Goal: Task Accomplishment & Management: Manage account settings

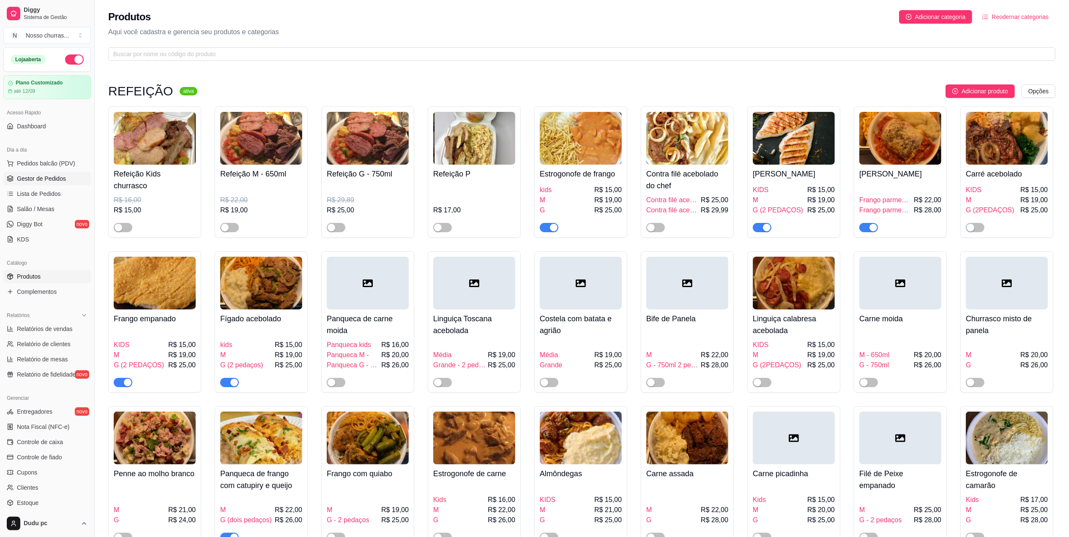
click at [38, 183] on span "Gestor de Pedidos" at bounding box center [41, 179] width 49 height 8
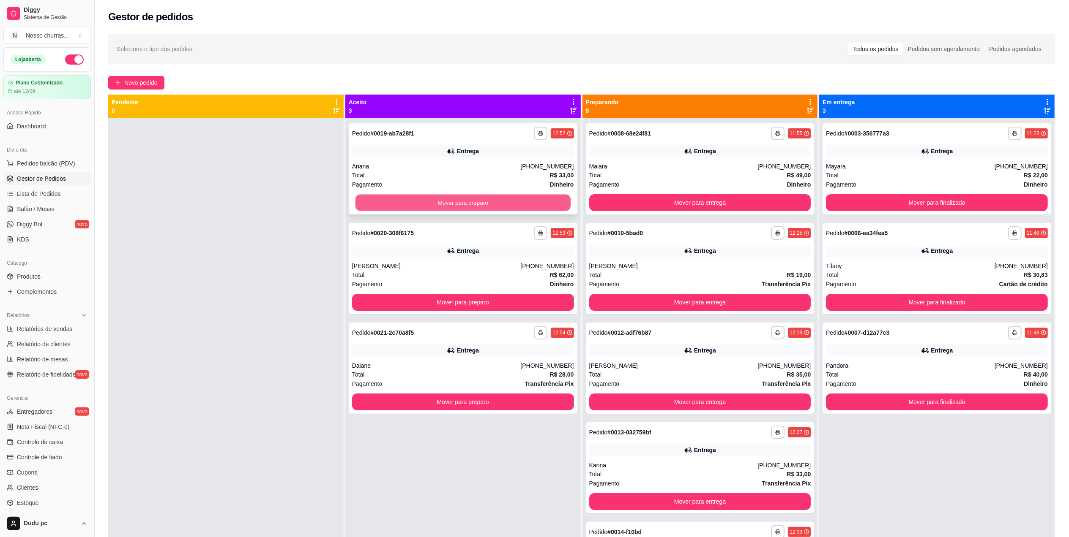
click at [440, 204] on button "Mover para preparo" at bounding box center [462, 203] width 215 height 16
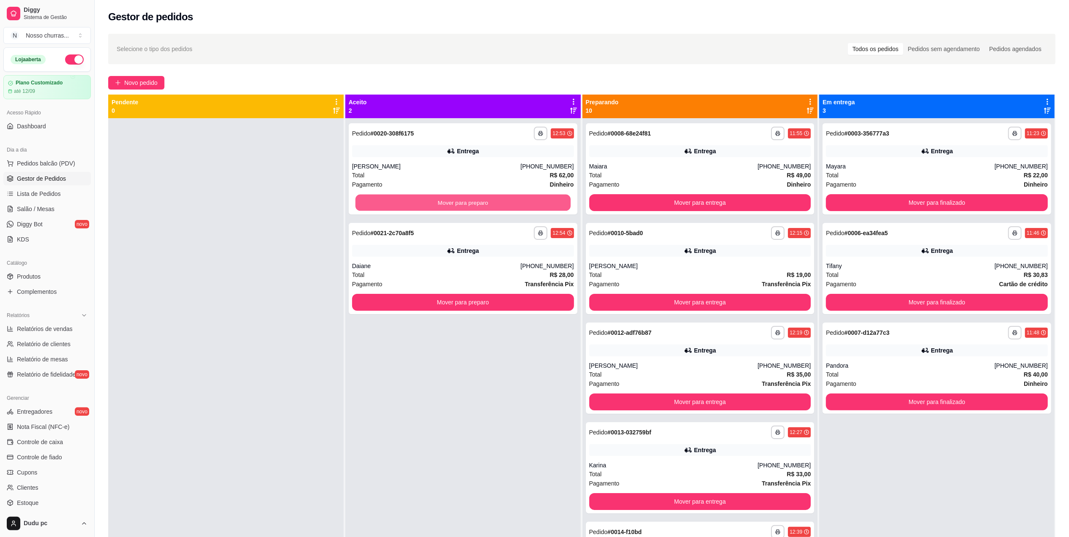
click at [440, 204] on button "Mover para preparo" at bounding box center [462, 203] width 215 height 16
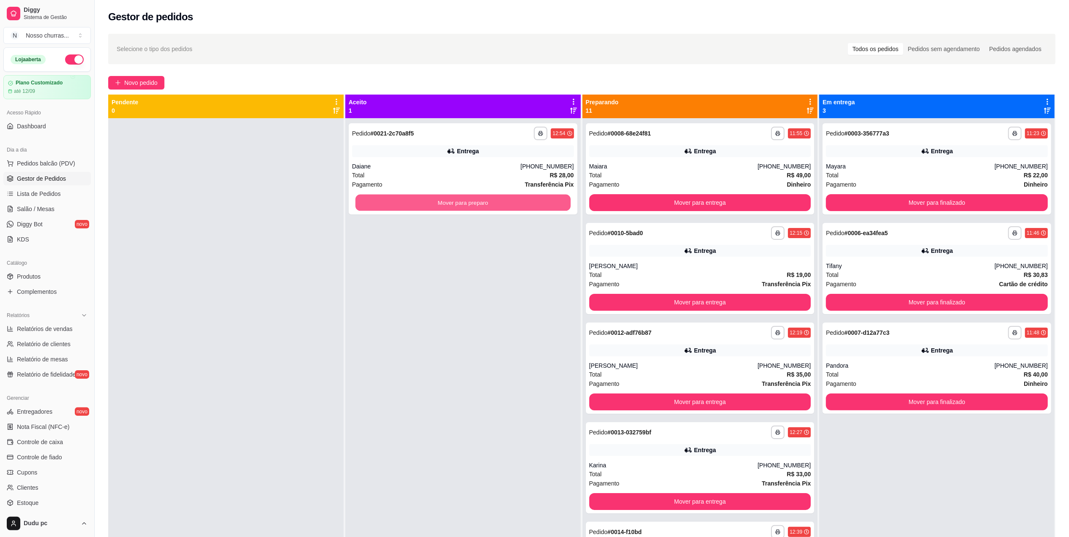
click at [440, 204] on button "Mover para preparo" at bounding box center [462, 203] width 215 height 16
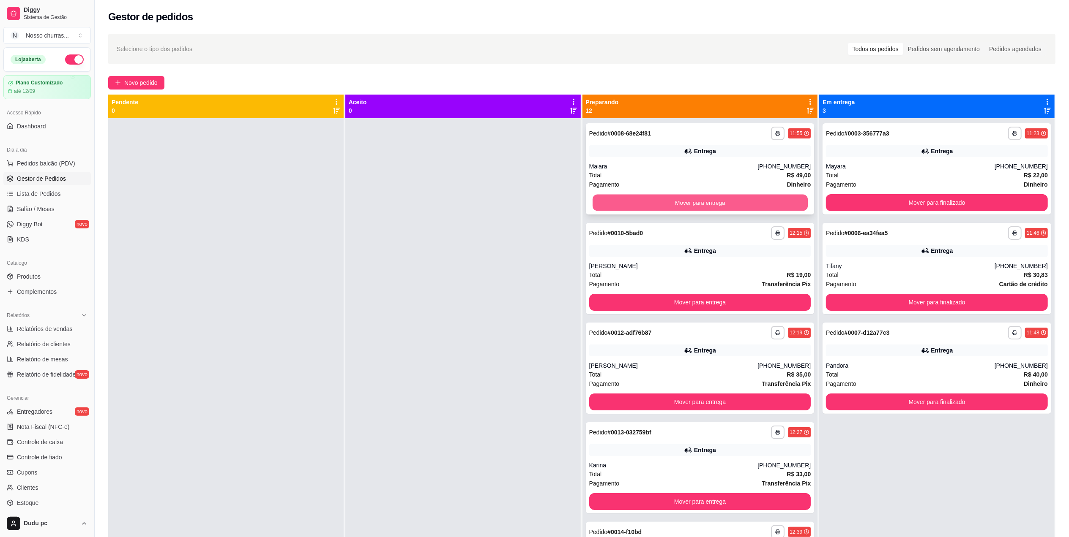
click at [600, 202] on button "Mover para entrega" at bounding box center [699, 203] width 215 height 16
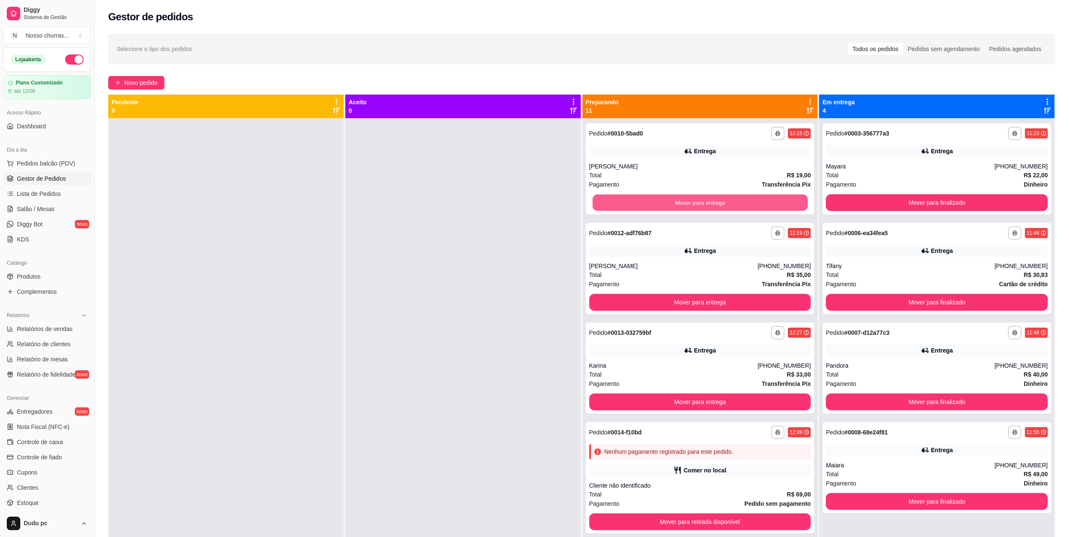
click at [600, 202] on button "Mover para entrega" at bounding box center [699, 203] width 215 height 16
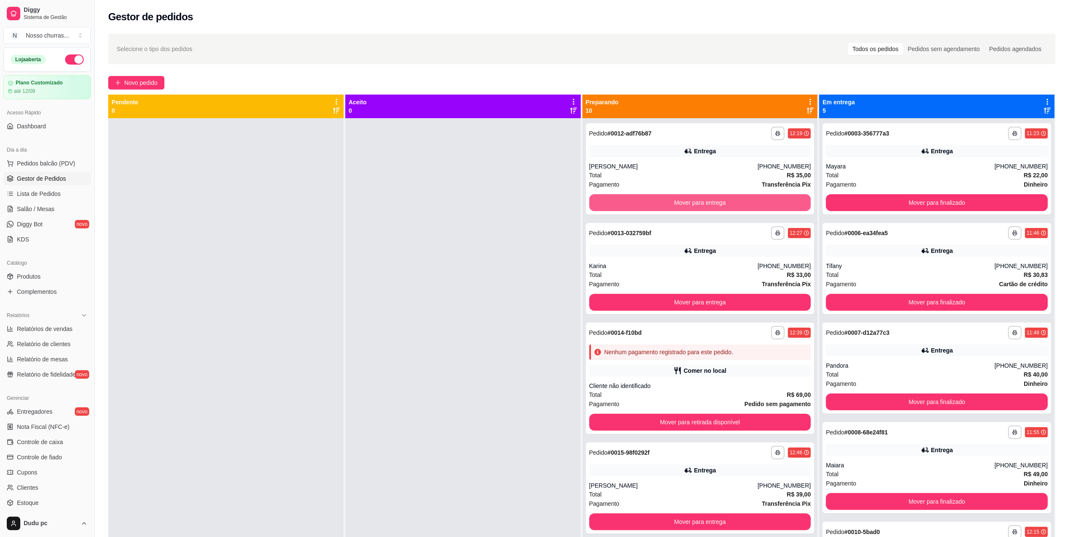
click at [600, 202] on button "Mover para entrega" at bounding box center [700, 202] width 222 height 17
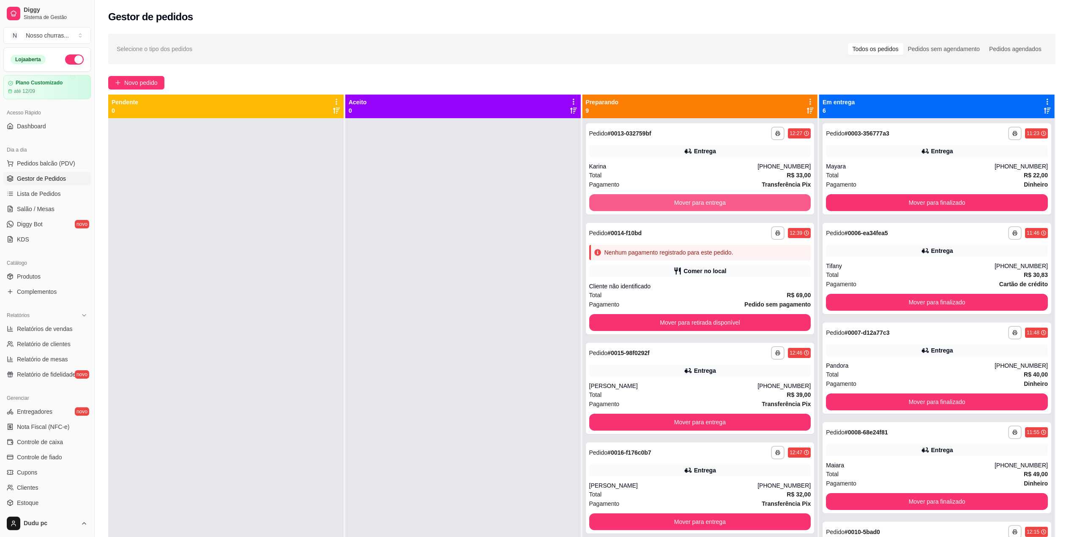
click at [600, 202] on button "Mover para entrega" at bounding box center [700, 202] width 222 height 17
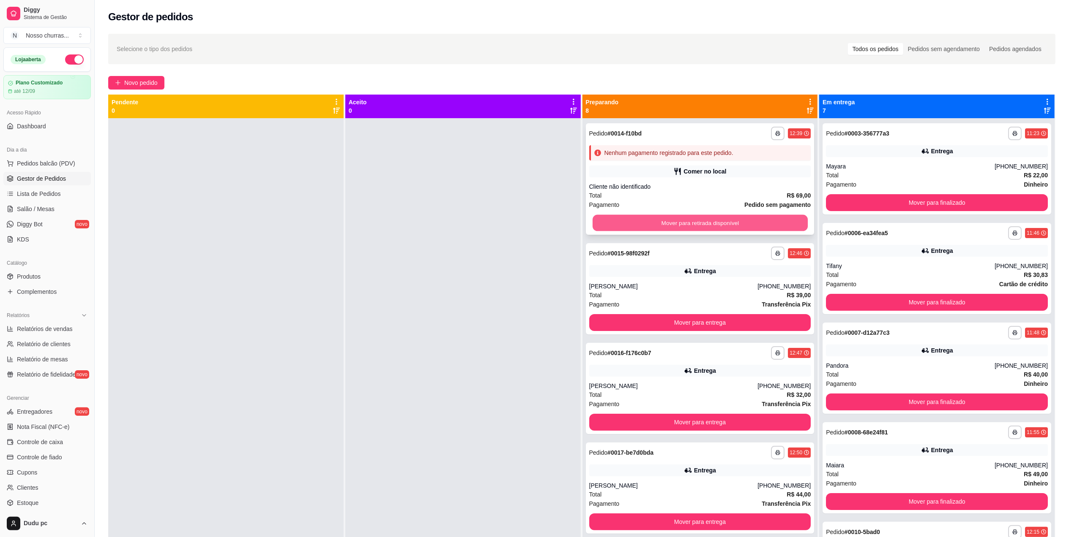
click at [619, 225] on button "Mover para retirada disponível" at bounding box center [699, 223] width 215 height 16
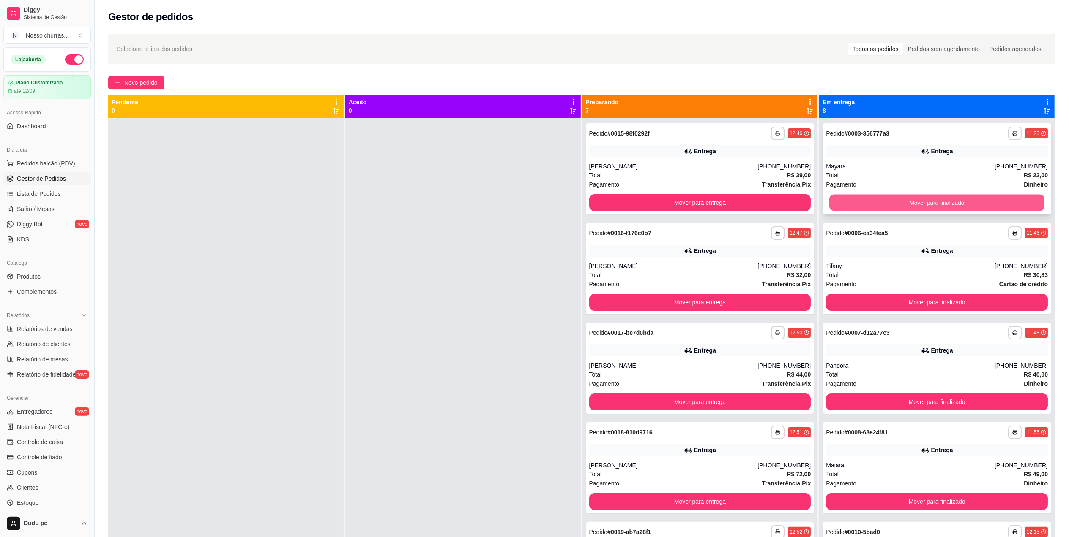
click at [836, 202] on button "Mover para finalizado" at bounding box center [936, 203] width 215 height 16
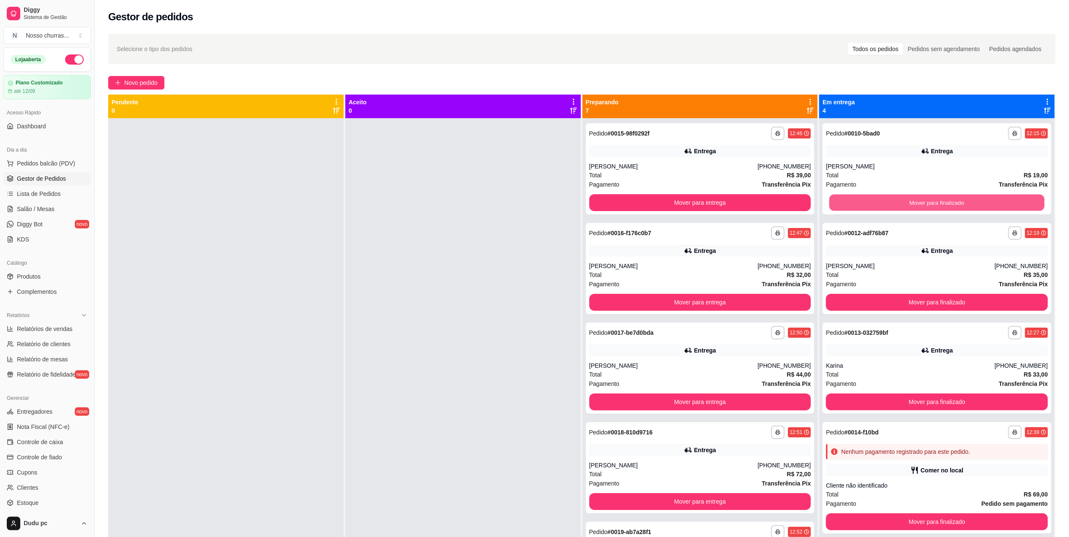
click at [836, 202] on button "Mover para finalizado" at bounding box center [936, 203] width 215 height 16
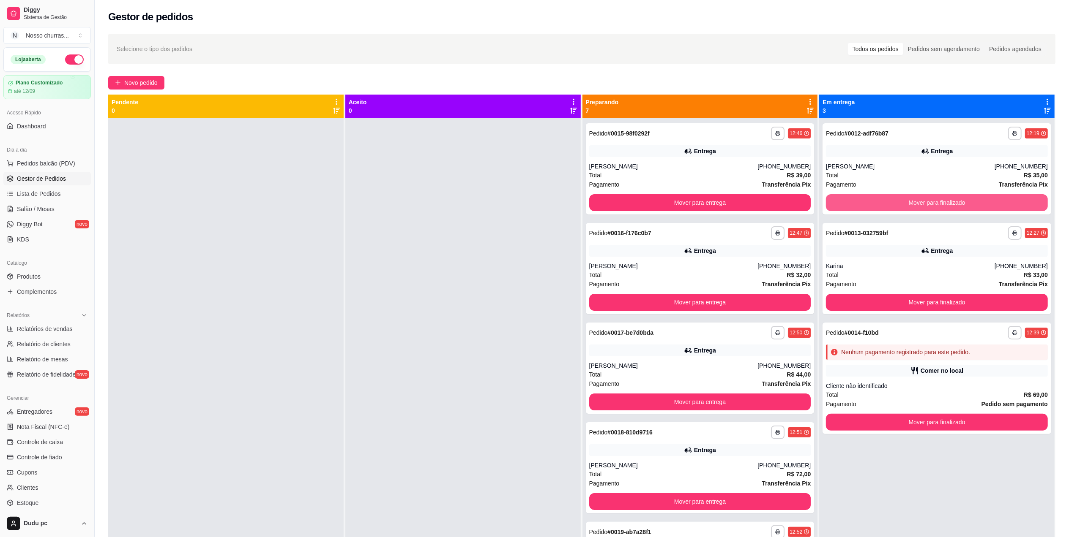
click at [836, 202] on button "Mover para finalizado" at bounding box center [937, 202] width 222 height 17
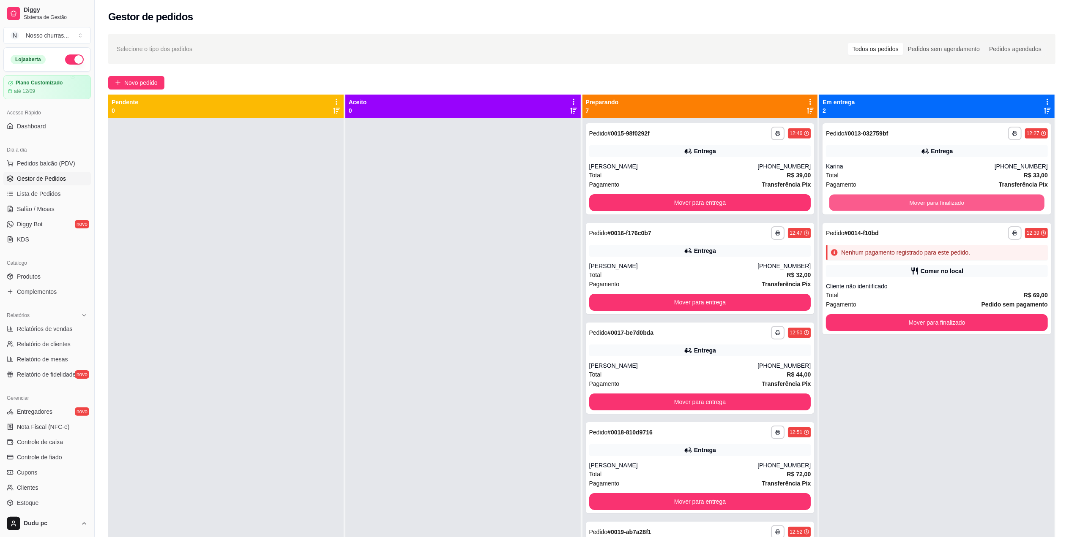
click at [836, 202] on button "Mover para finalizado" at bounding box center [936, 203] width 215 height 16
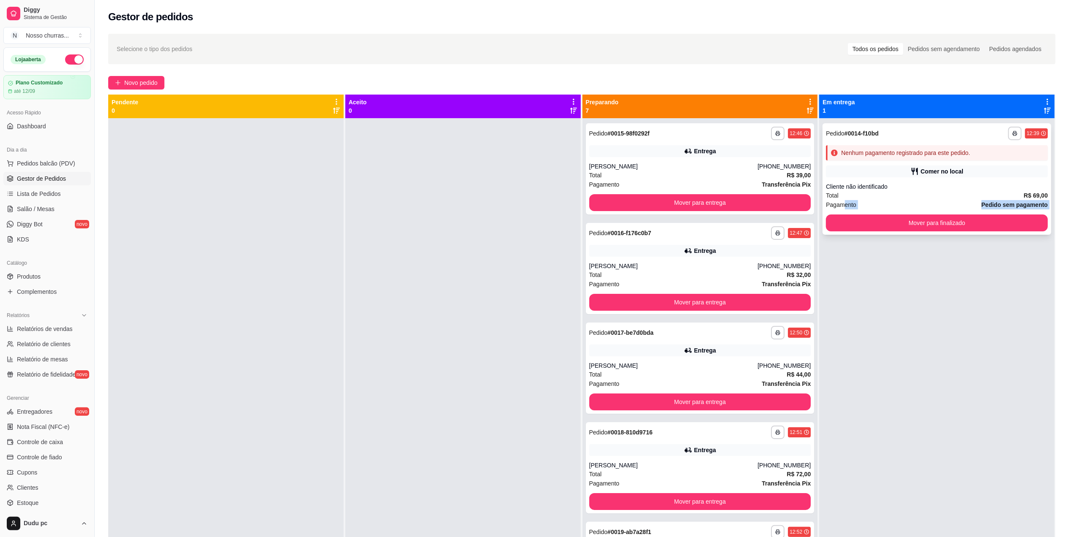
drag, startPoint x: 836, startPoint y: 202, endPoint x: 844, endPoint y: 218, distance: 18.3
click at [844, 218] on div "**********" at bounding box center [936, 179] width 229 height 112
click at [844, 218] on button "Mover para finalizado" at bounding box center [936, 223] width 215 height 16
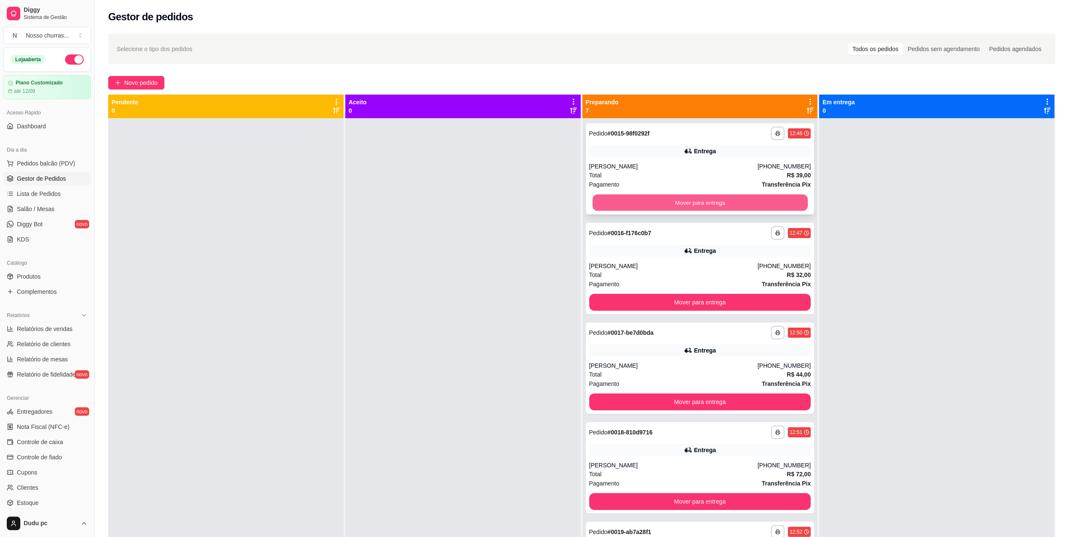
click at [766, 202] on button "Mover para entrega" at bounding box center [699, 203] width 215 height 16
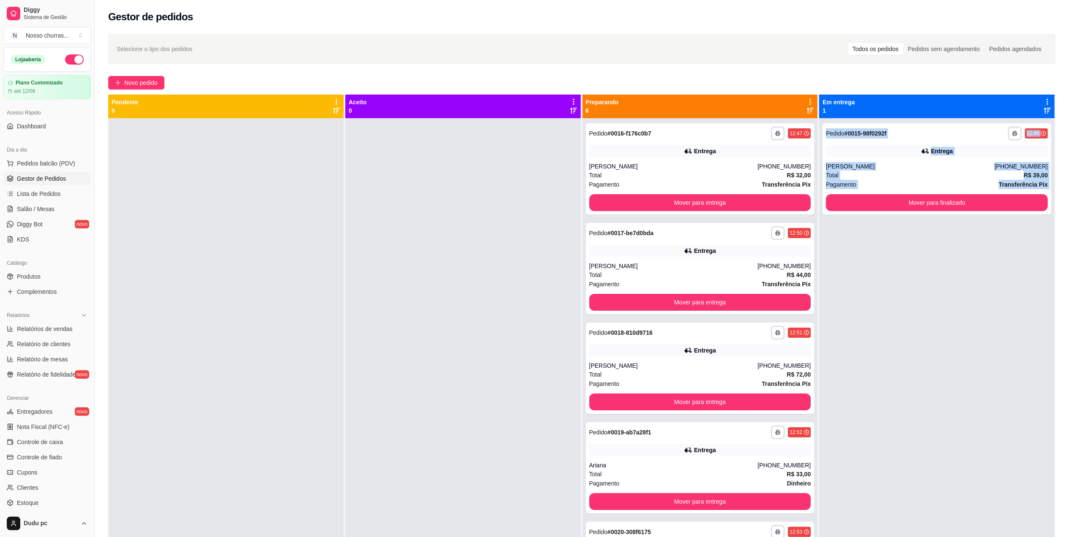
click at [847, 218] on div "**********" at bounding box center [936, 386] width 235 height 537
click at [852, 167] on div "[PERSON_NAME]" at bounding box center [910, 166] width 169 height 8
click at [725, 174] on div "Total R$ 32,00" at bounding box center [700, 175] width 222 height 9
click at [871, 142] on div "**********" at bounding box center [936, 168] width 229 height 91
click at [761, 181] on strong "Transferência Pix" at bounding box center [785, 184] width 49 height 7
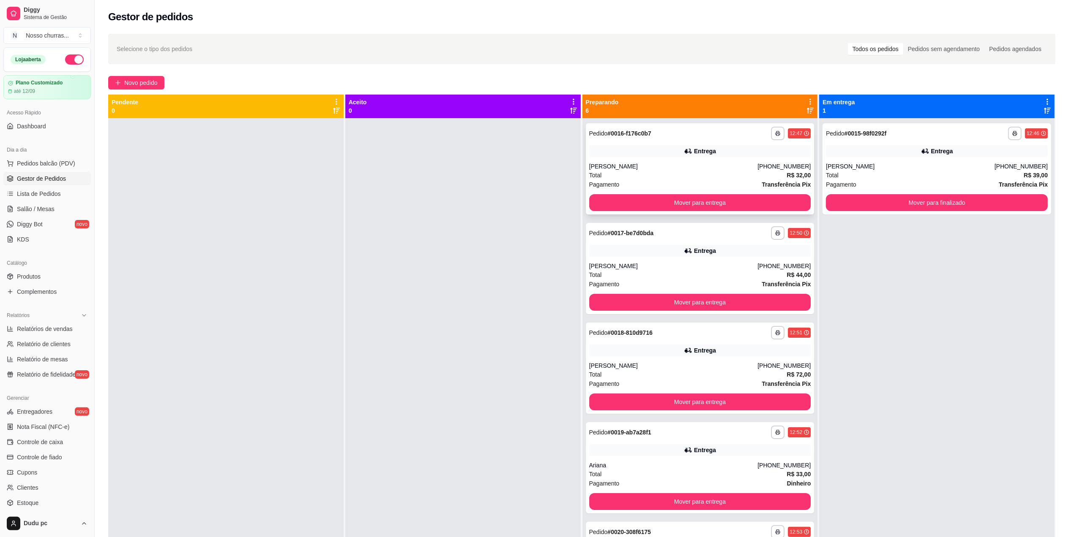
click at [668, 143] on div "**********" at bounding box center [700, 168] width 229 height 91
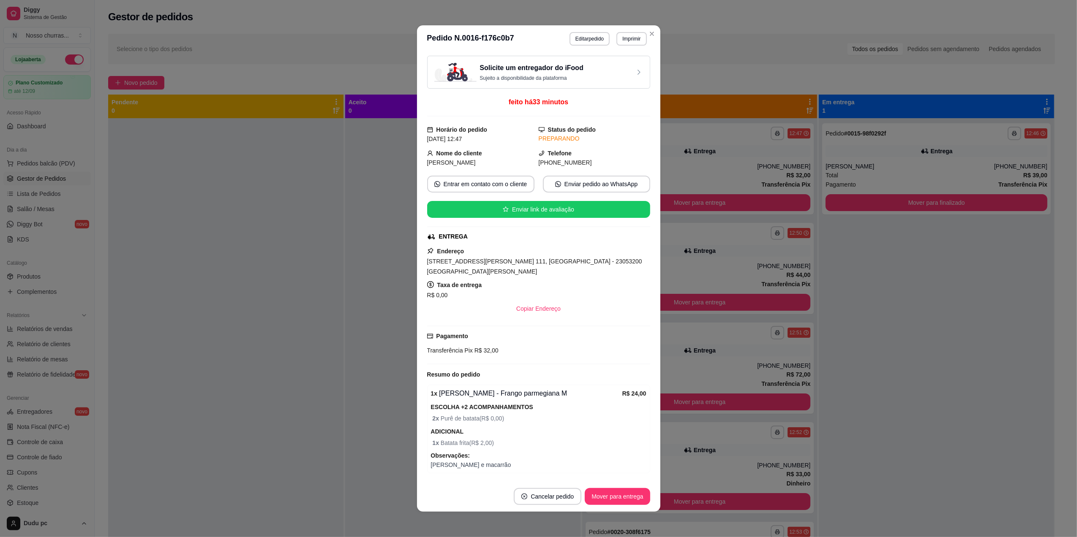
drag, startPoint x: 643, startPoint y: 450, endPoint x: 636, endPoint y: 456, distance: 9.6
click at [636, 456] on div "1 x Frango Parmegiana - Frango parmegiana M R$ 24,00 ESCOLHA +2 ACOMPANHAMENTOS…" at bounding box center [538, 429] width 223 height 89
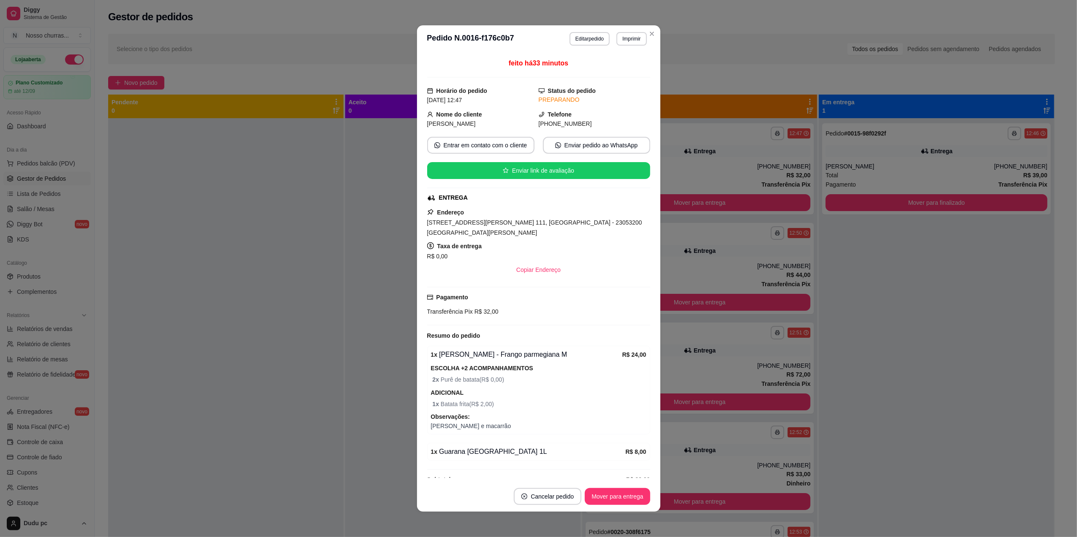
scroll to position [60, 0]
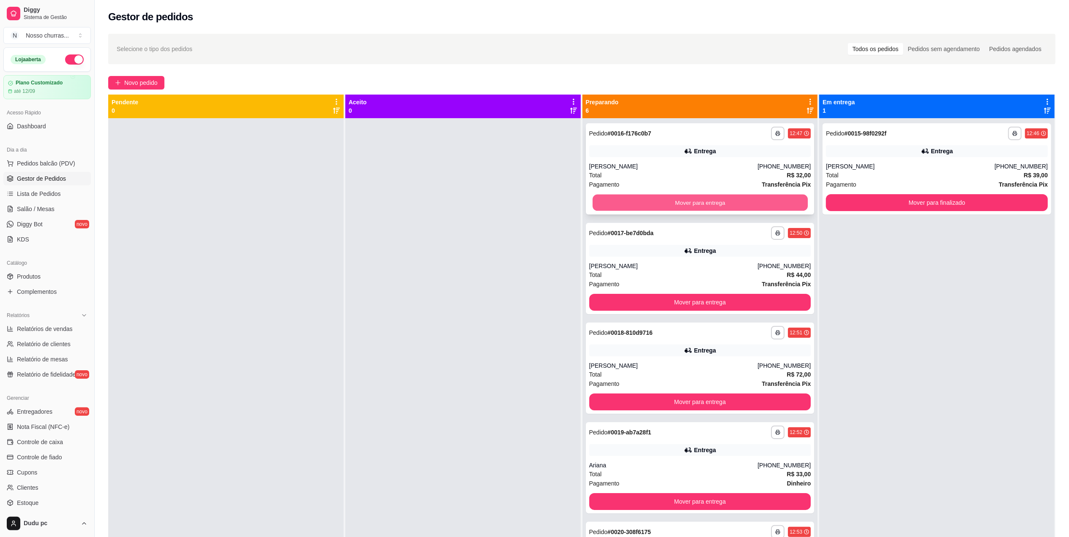
click at [762, 200] on button "Mover para entrega" at bounding box center [699, 203] width 215 height 16
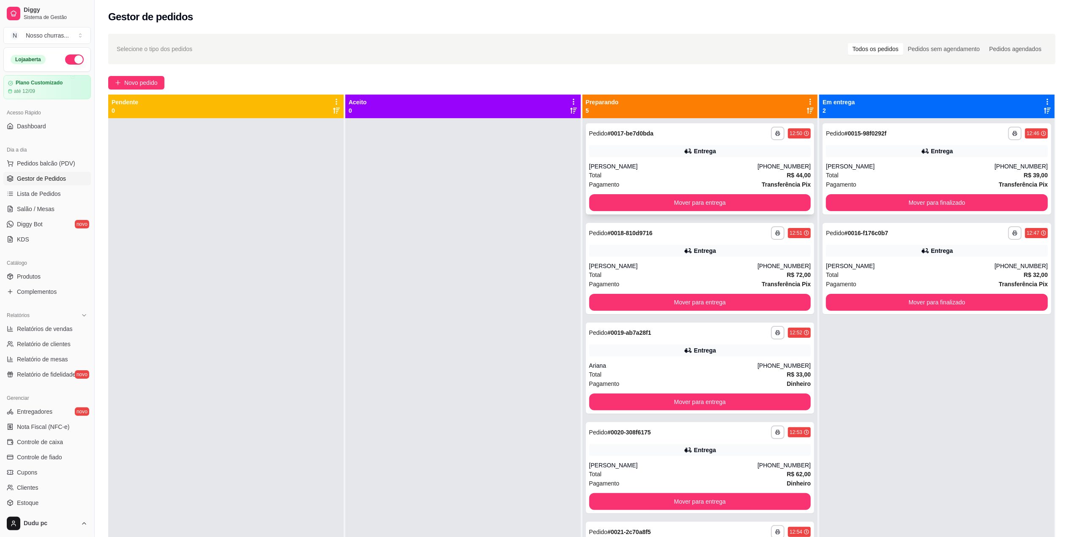
click at [703, 156] on div "Entrega" at bounding box center [700, 151] width 222 height 12
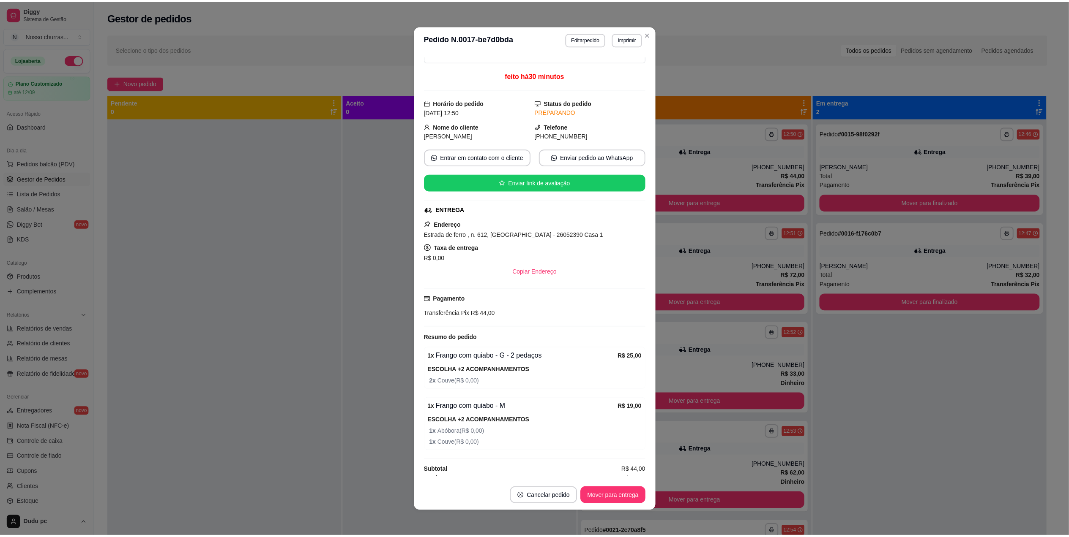
scroll to position [39, 0]
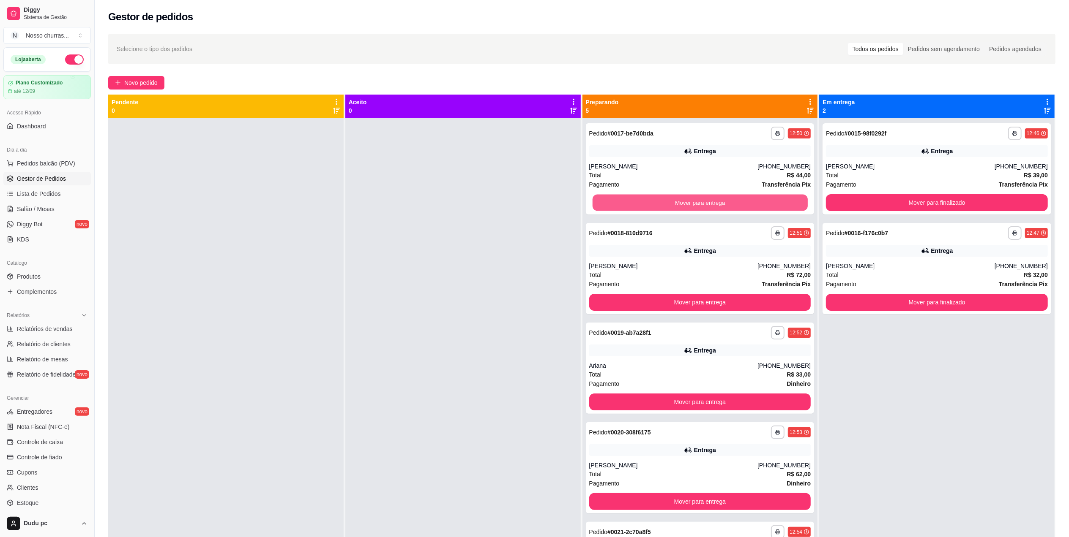
click at [750, 207] on button "Mover para entrega" at bounding box center [699, 203] width 215 height 16
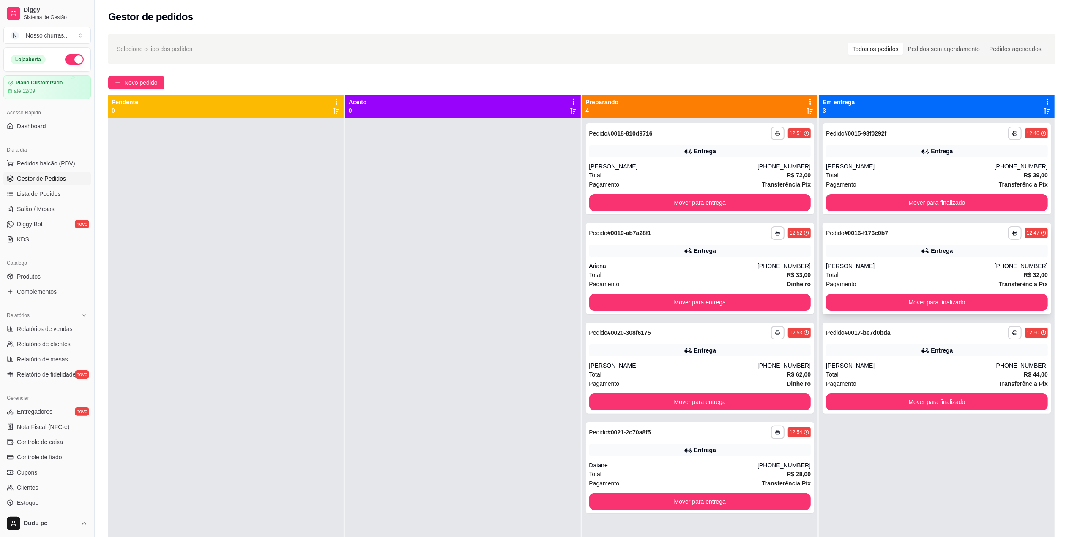
click at [930, 271] on div "Total R$ 32,00" at bounding box center [937, 274] width 222 height 9
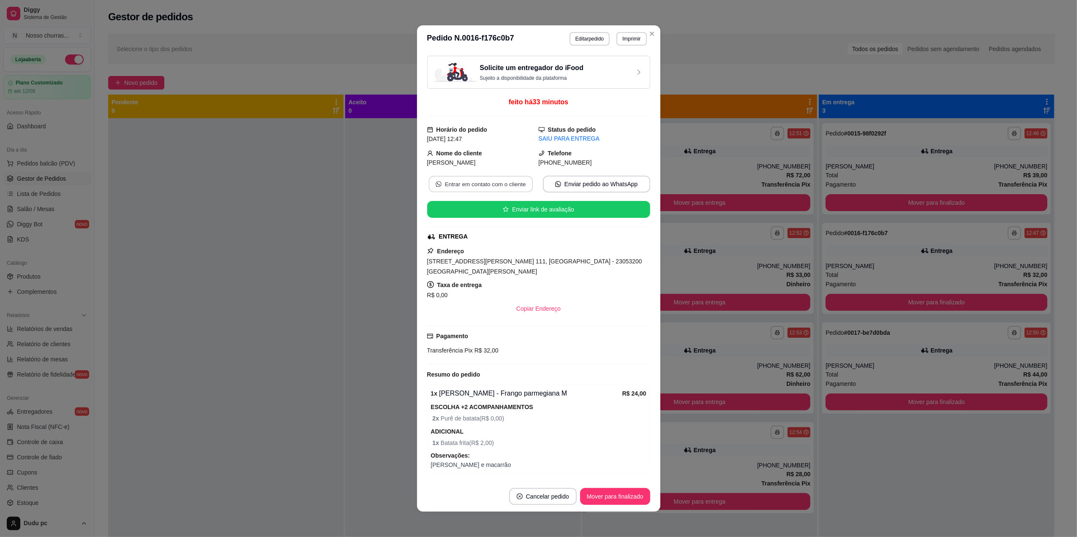
click at [504, 188] on button "Entrar em contato com o cliente" at bounding box center [480, 184] width 104 height 16
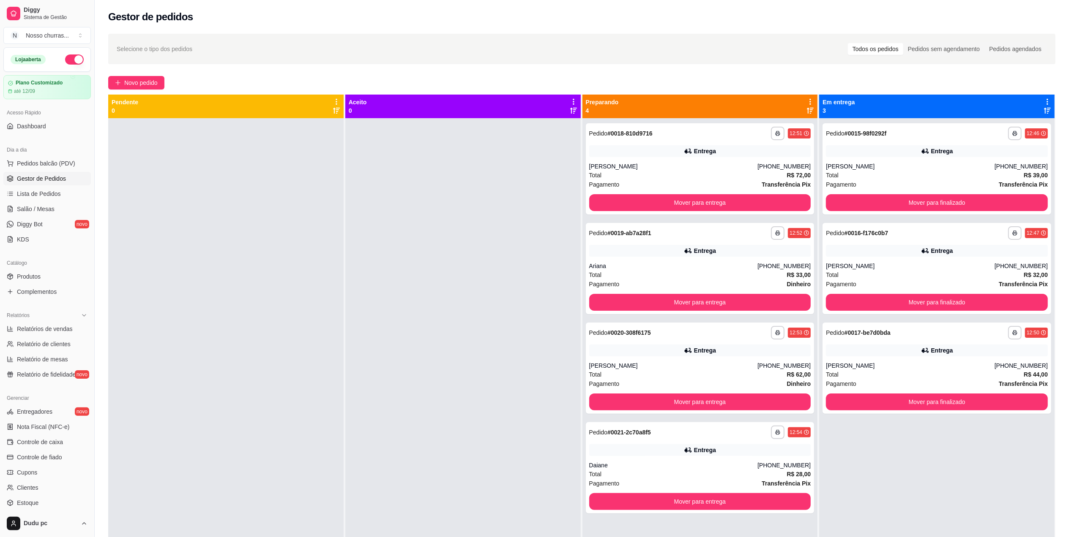
click at [933, 325] on div "**********" at bounding box center [936, 368] width 229 height 91
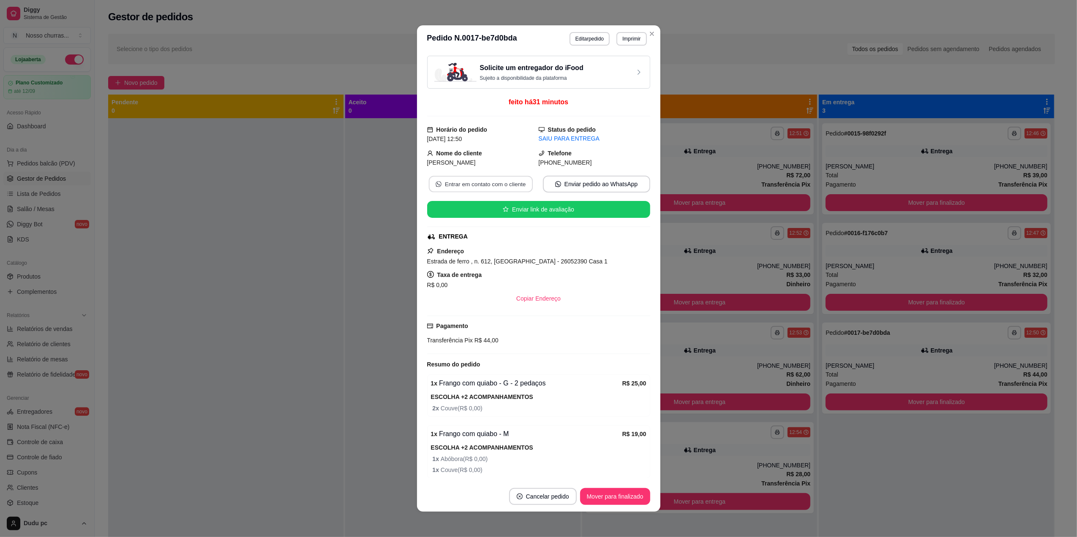
click at [508, 186] on button "Entrar em contato com o cliente" at bounding box center [480, 184] width 104 height 16
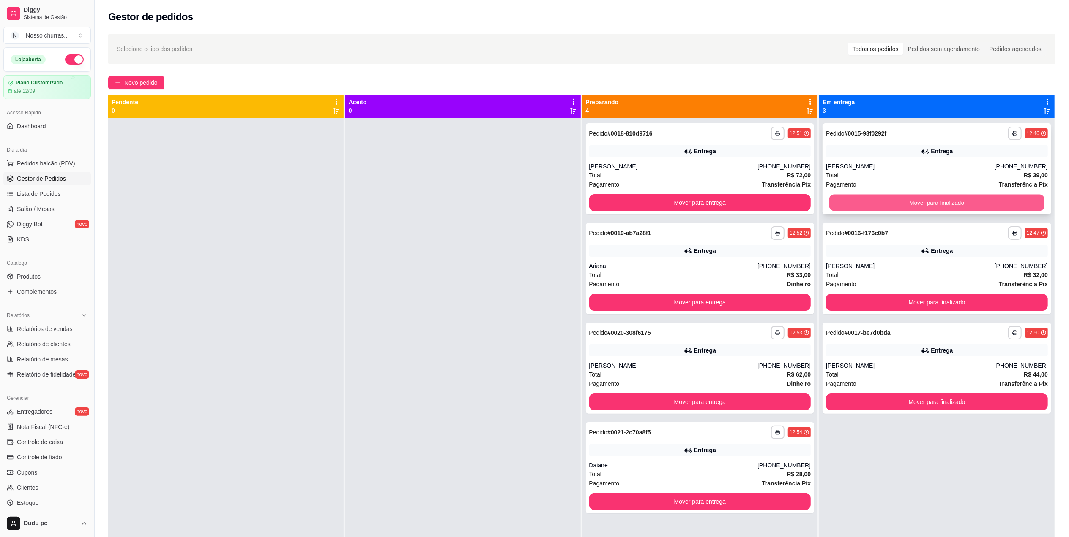
click at [1004, 205] on button "Mover para finalizado" at bounding box center [936, 203] width 215 height 16
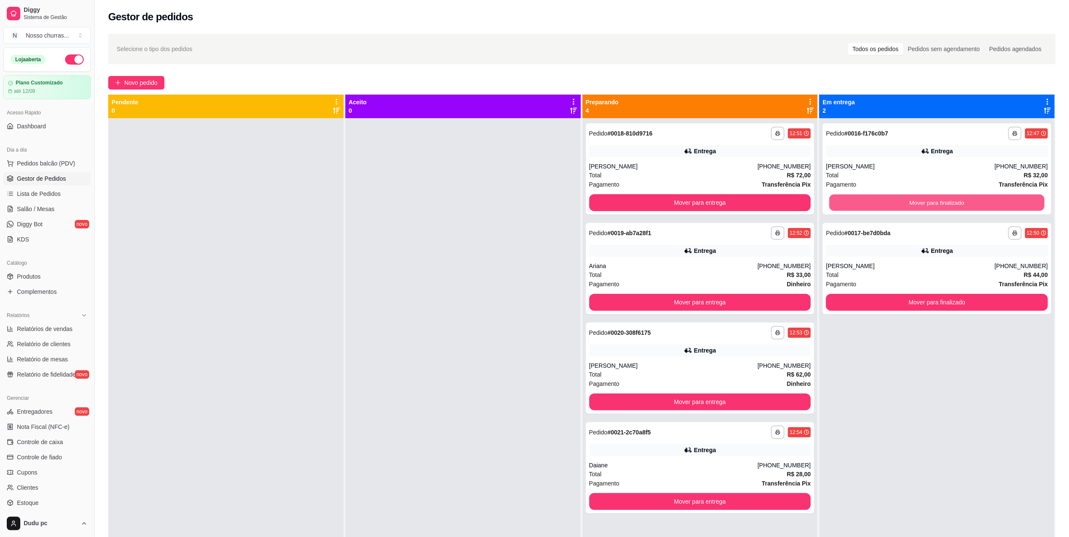
click at [1004, 205] on button "Mover para finalizado" at bounding box center [936, 203] width 215 height 16
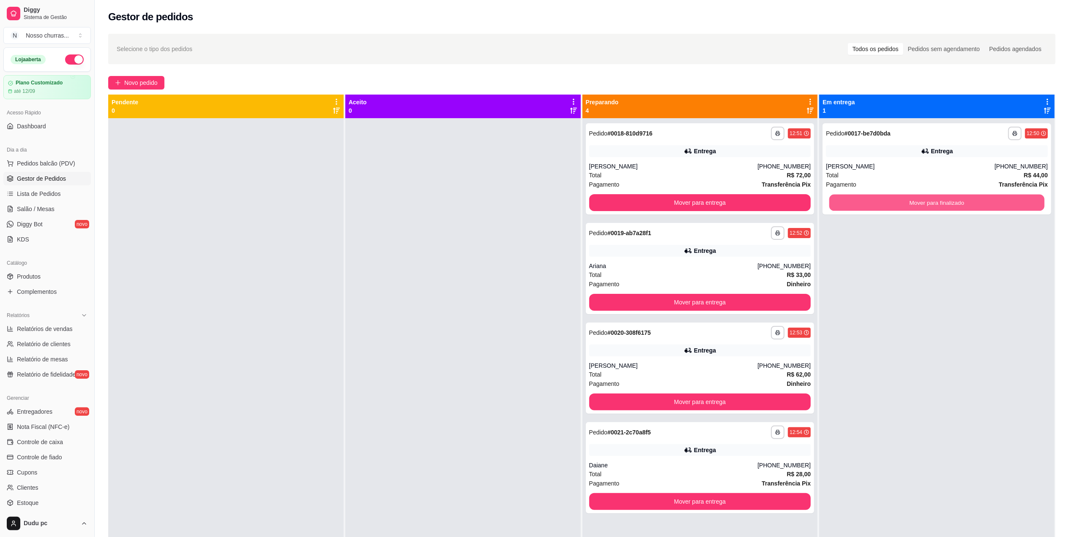
click at [1004, 205] on button "Mover para finalizado" at bounding box center [936, 203] width 215 height 16
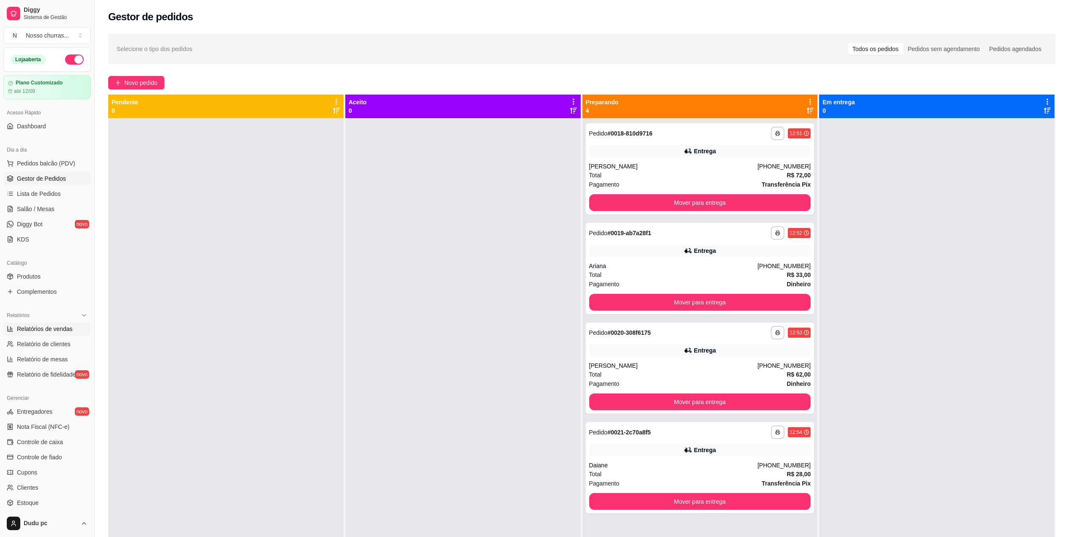
click at [53, 327] on span "Relatórios de vendas" at bounding box center [45, 329] width 56 height 8
select select "ALL"
select select "0"
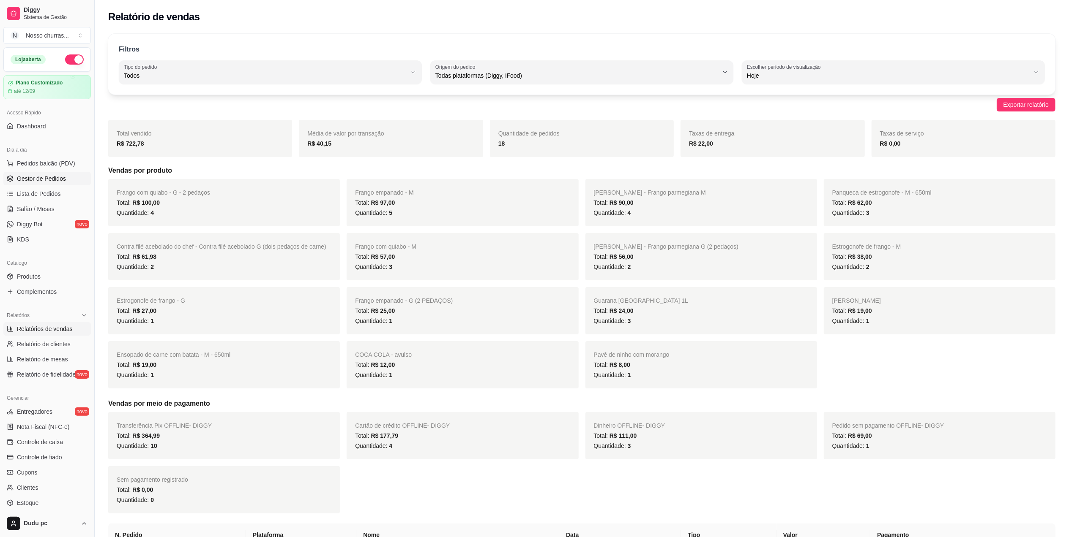
click at [49, 177] on span "Gestor de Pedidos" at bounding box center [41, 179] width 49 height 8
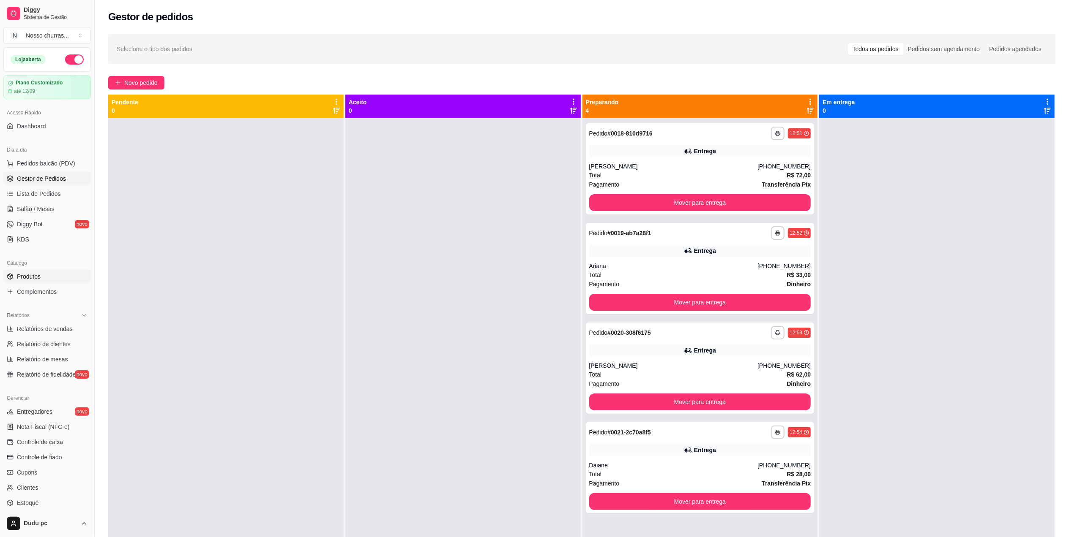
click at [46, 279] on link "Produtos" at bounding box center [46, 277] width 87 height 14
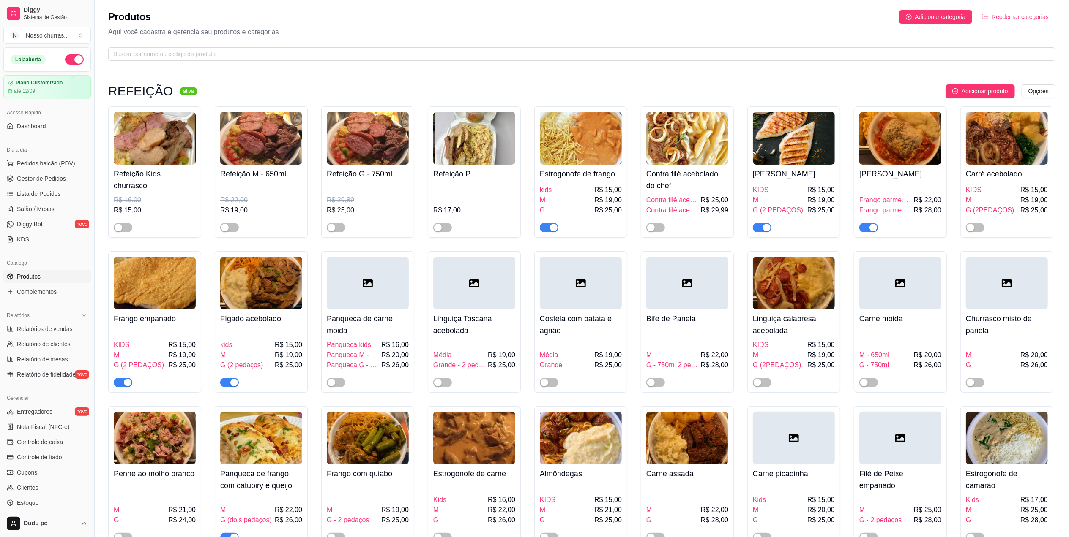
scroll to position [470, 0]
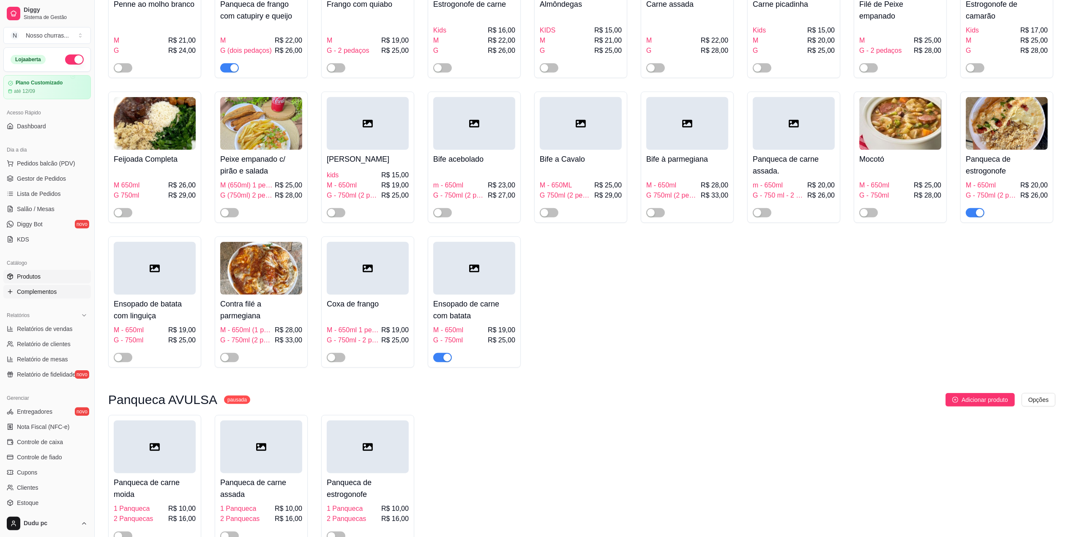
click at [39, 291] on span "Complementos" at bounding box center [37, 292] width 40 height 8
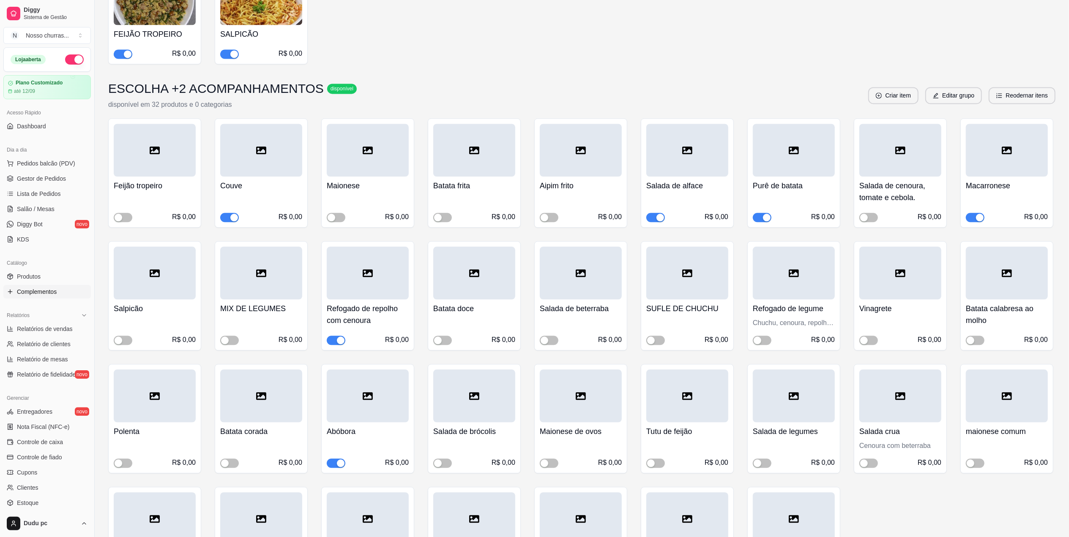
scroll to position [2123, 0]
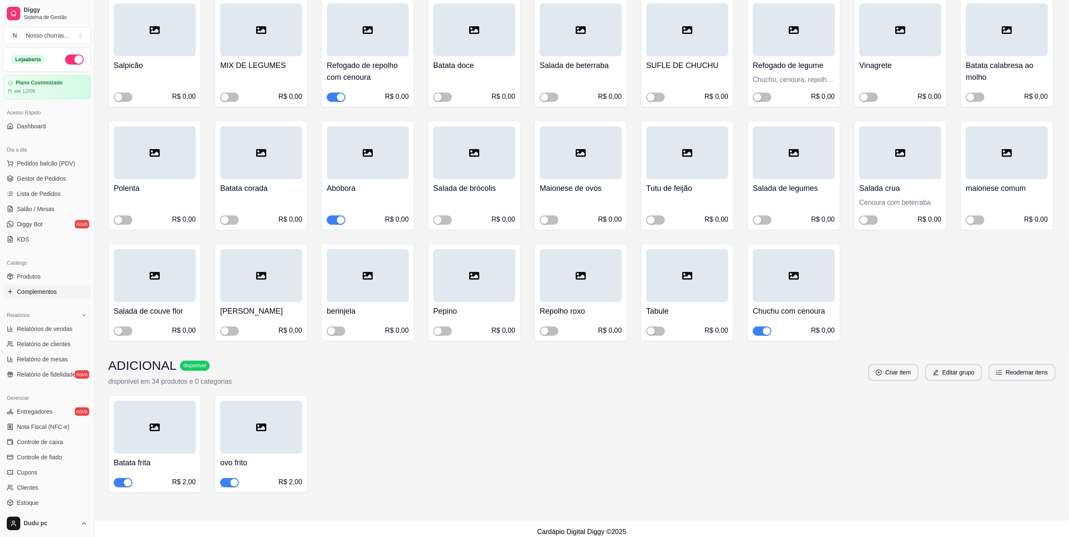
click at [337, 216] on div "button" at bounding box center [341, 220] width 8 height 8
click at [28, 178] on span "Gestor de Pedidos" at bounding box center [41, 179] width 49 height 8
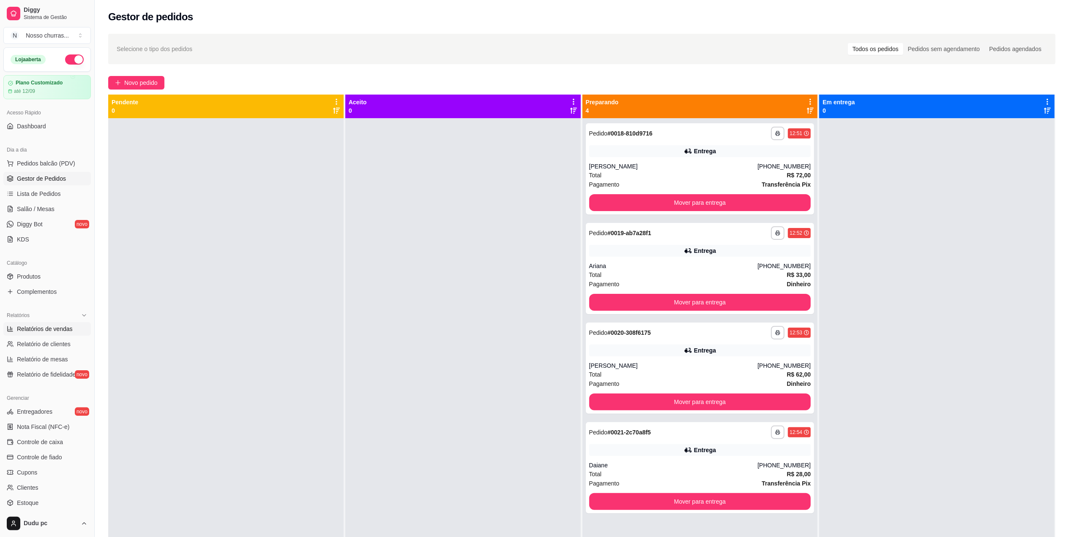
click at [57, 332] on span "Relatórios de vendas" at bounding box center [45, 329] width 56 height 8
select select "ALL"
select select "0"
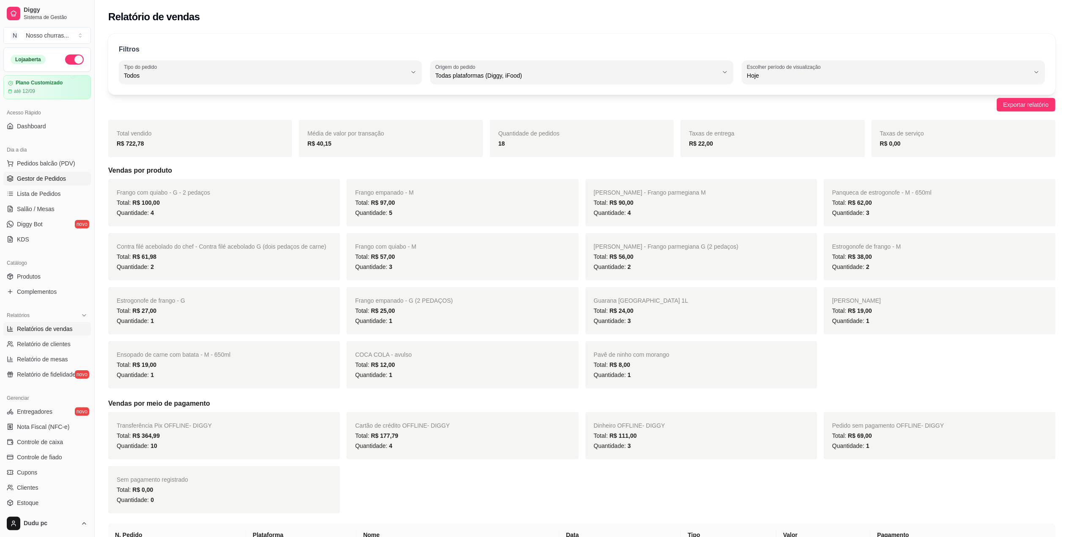
click at [34, 178] on span "Gestor de Pedidos" at bounding box center [41, 179] width 49 height 8
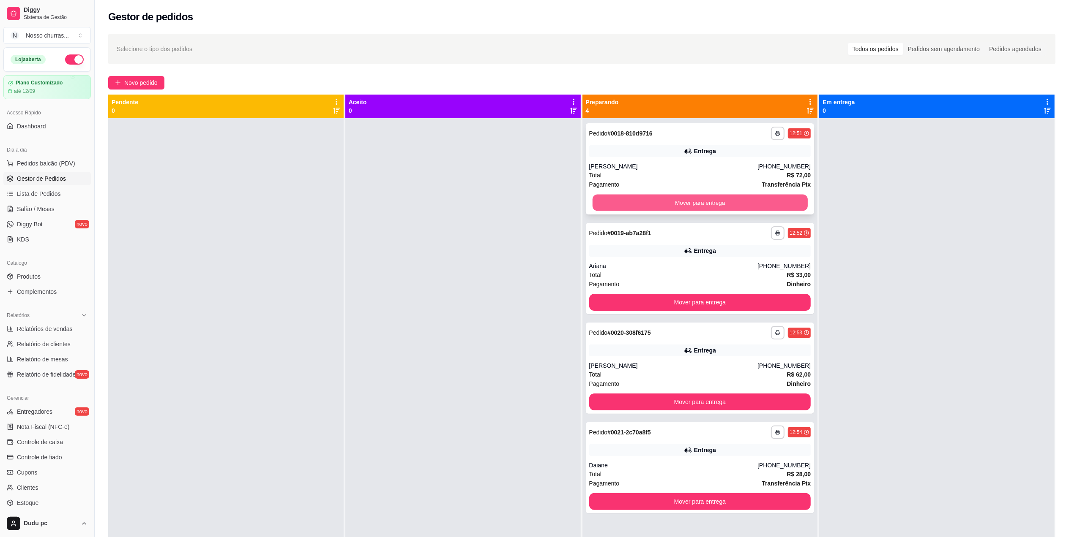
click at [662, 196] on button "Mover para entrega" at bounding box center [699, 203] width 215 height 16
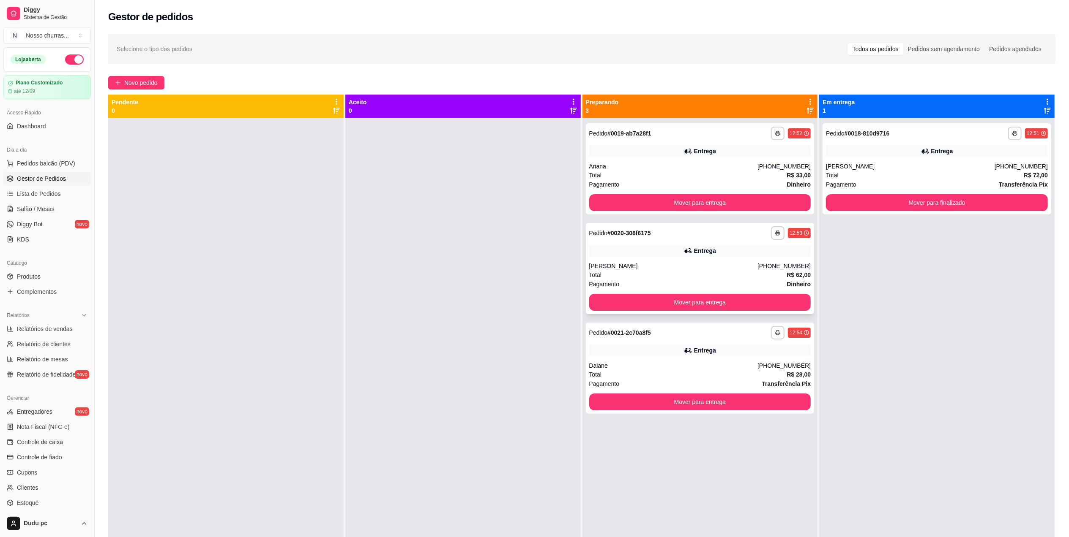
click at [662, 256] on div "Entrega" at bounding box center [700, 251] width 222 height 12
click at [663, 145] on div "**********" at bounding box center [700, 168] width 229 height 91
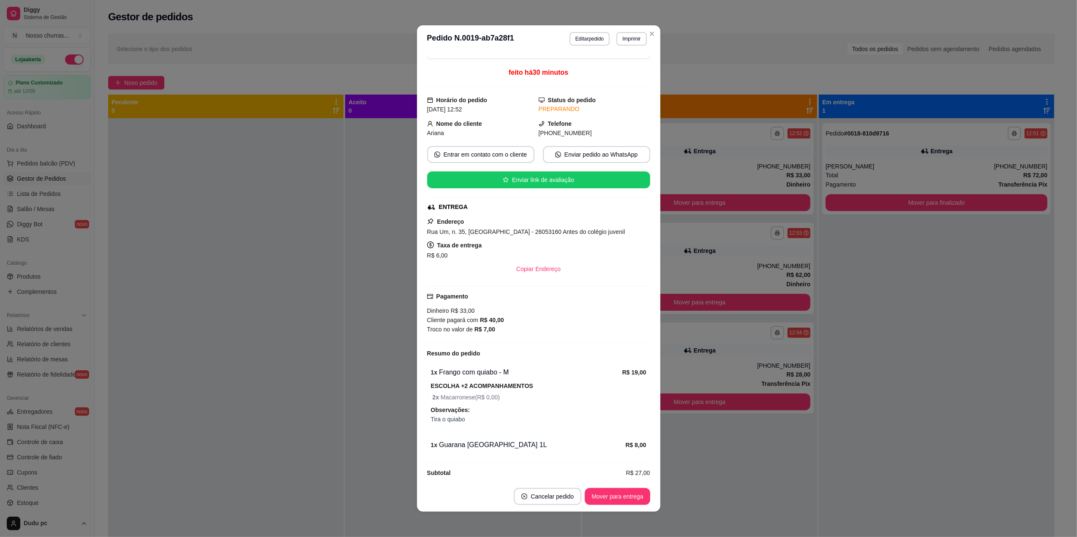
scroll to position [44, 0]
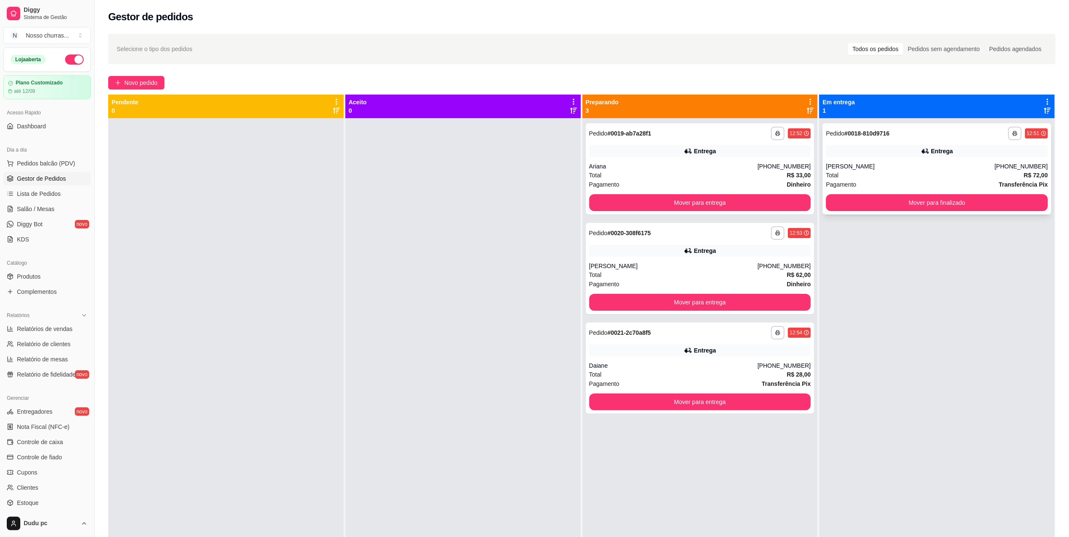
click at [867, 153] on div "Entrega" at bounding box center [937, 151] width 222 height 12
click at [979, 185] on div "Pagamento Transferência Pix" at bounding box center [937, 184] width 222 height 9
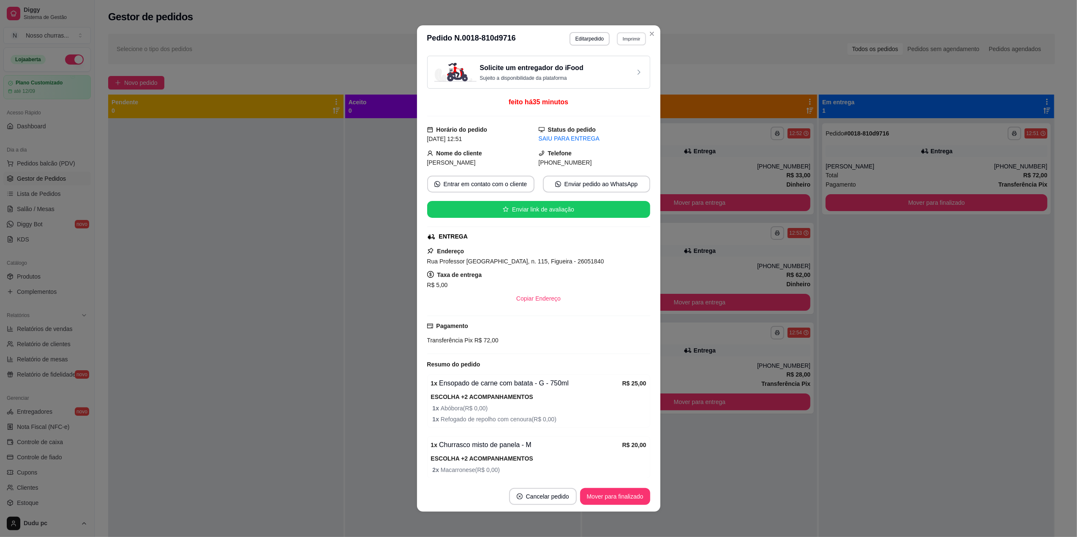
click at [631, 41] on button "Imprimir" at bounding box center [631, 38] width 29 height 13
click at [620, 67] on button "IMPRESSORA" at bounding box center [612, 68] width 59 height 13
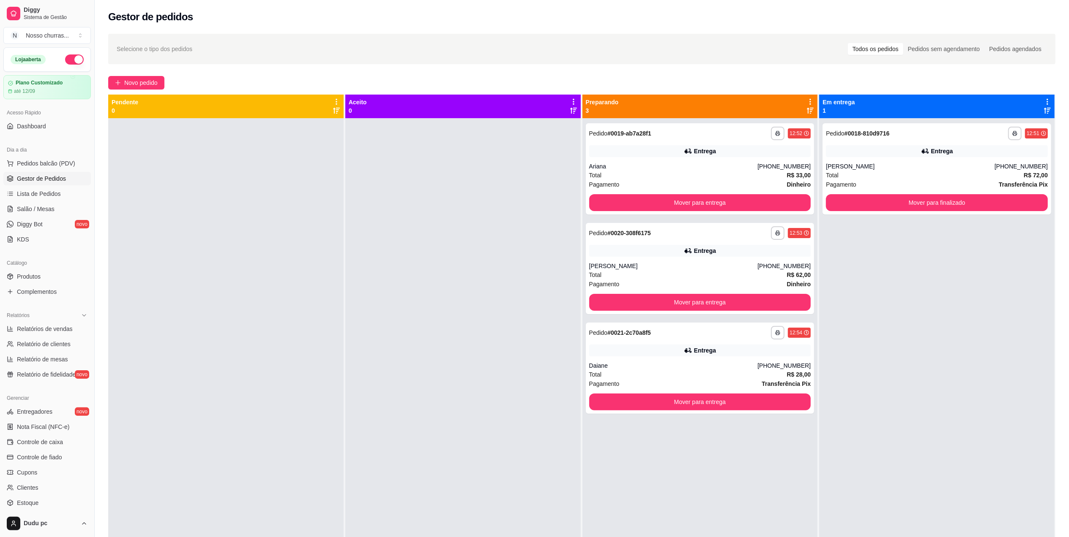
click at [156, 83] on span "Novo pedido" at bounding box center [140, 82] width 33 height 9
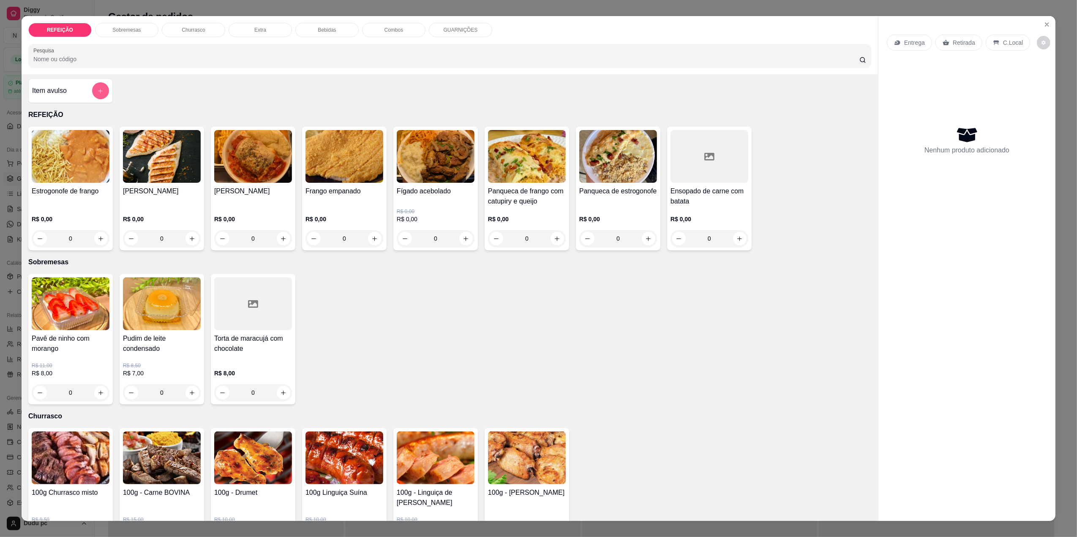
scroll to position [3, 0]
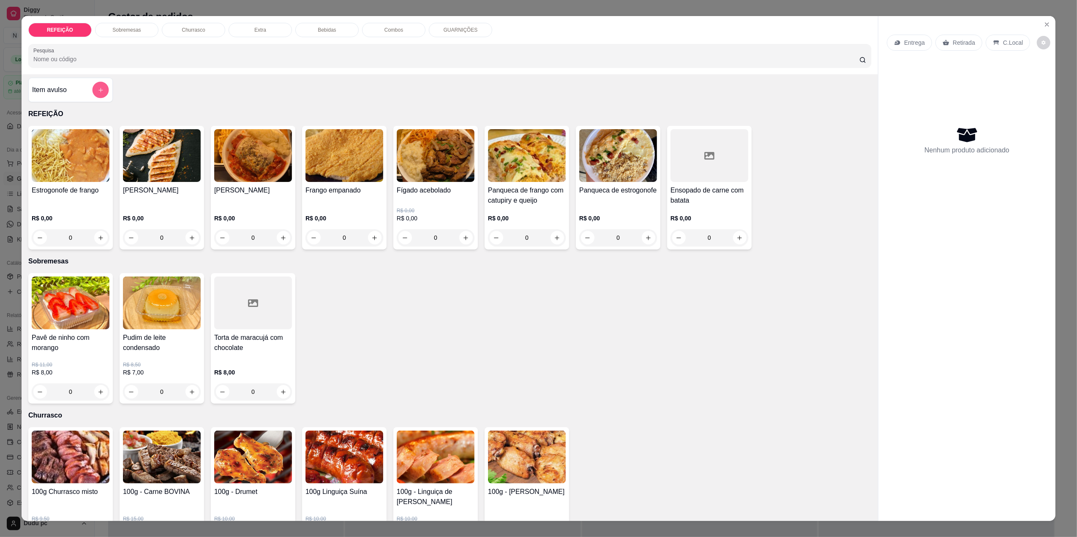
click at [93, 93] on button "add-separate-item" at bounding box center [101, 90] width 16 height 16
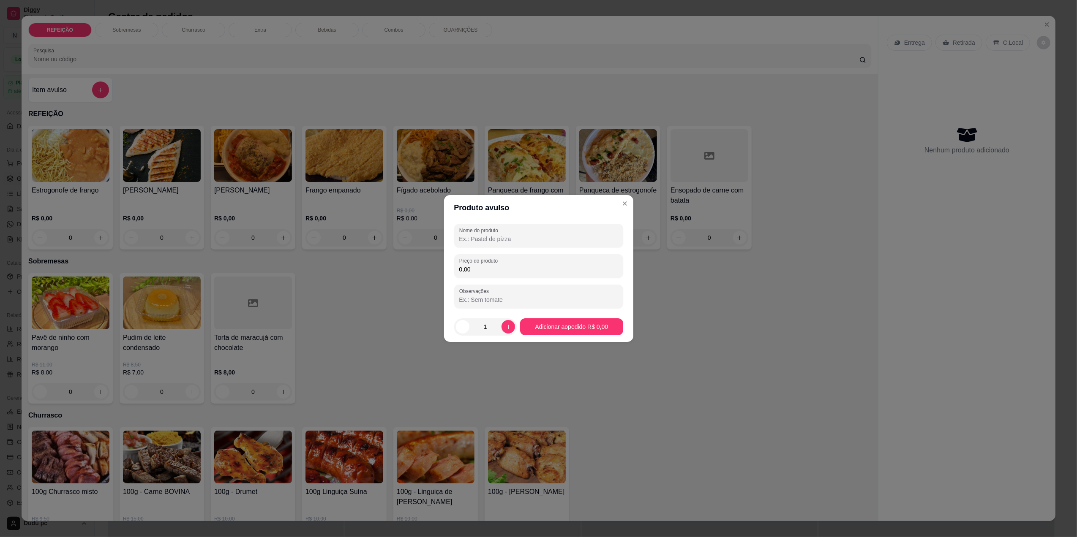
click at [483, 242] on input "Nome do produto" at bounding box center [538, 239] width 159 height 8
type input "Panqueca"
click at [495, 269] on input "0,00" at bounding box center [538, 269] width 159 height 8
type input "19,00"
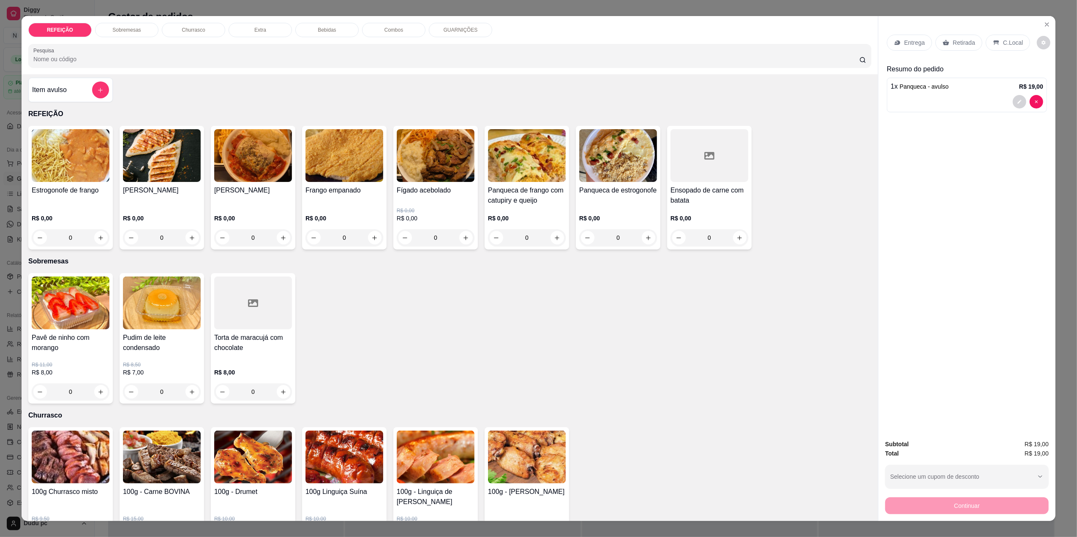
click at [325, 30] on p "Bebidas" at bounding box center [327, 30] width 18 height 7
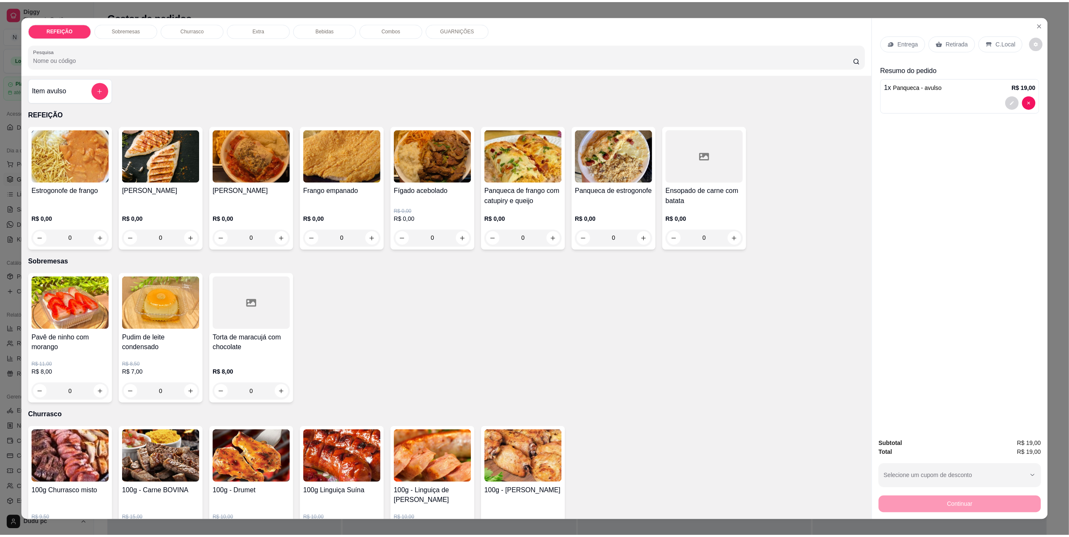
scroll to position [11, 0]
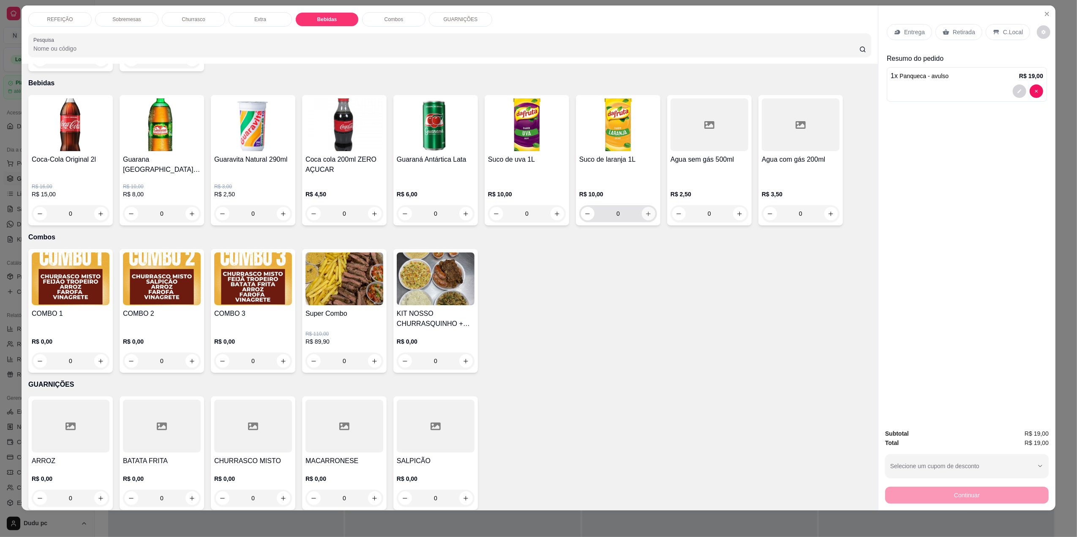
click at [646, 212] on button "increase-product-quantity" at bounding box center [649, 214] width 14 height 14
click at [1003, 36] on p "C.Local" at bounding box center [1013, 32] width 20 height 8
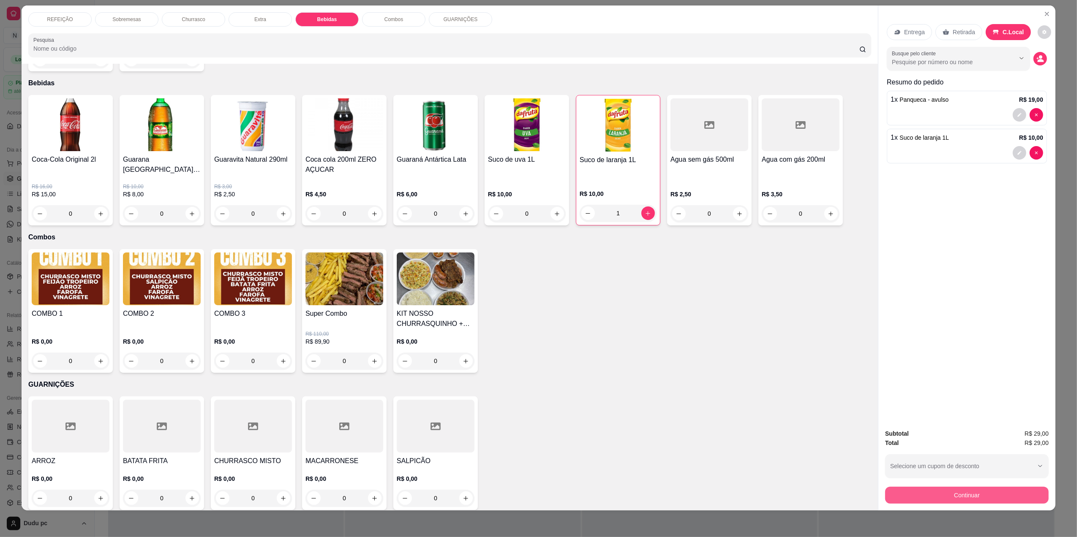
click at [981, 501] on button "Continuar" at bounding box center [967, 495] width 164 height 17
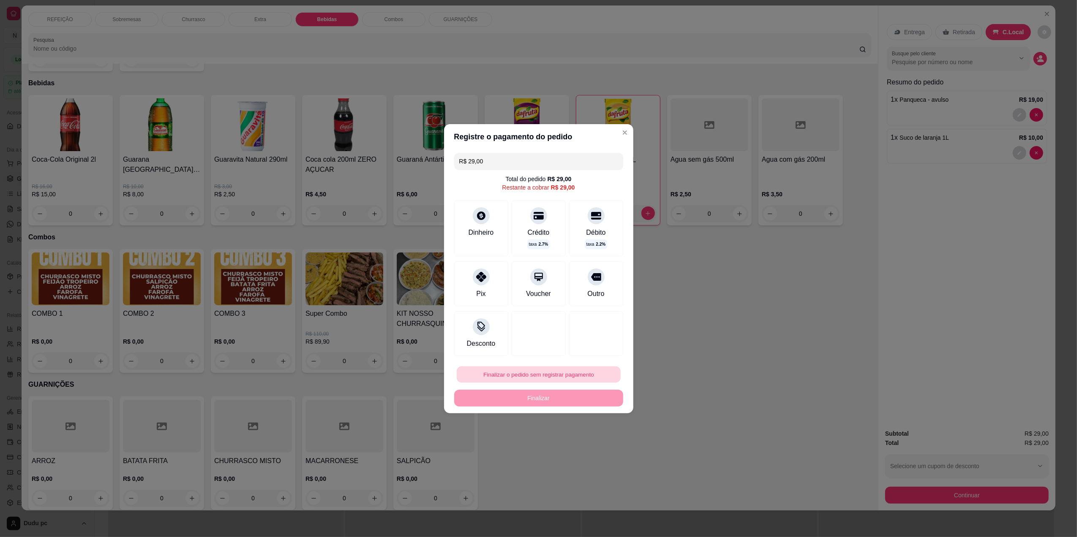
click at [550, 379] on button "Finalizar o pedido sem registrar pagamento" at bounding box center [539, 374] width 164 height 16
click at [582, 450] on button "Confirmar" at bounding box center [590, 444] width 30 height 13
type input "0"
type input "R$ 0,00"
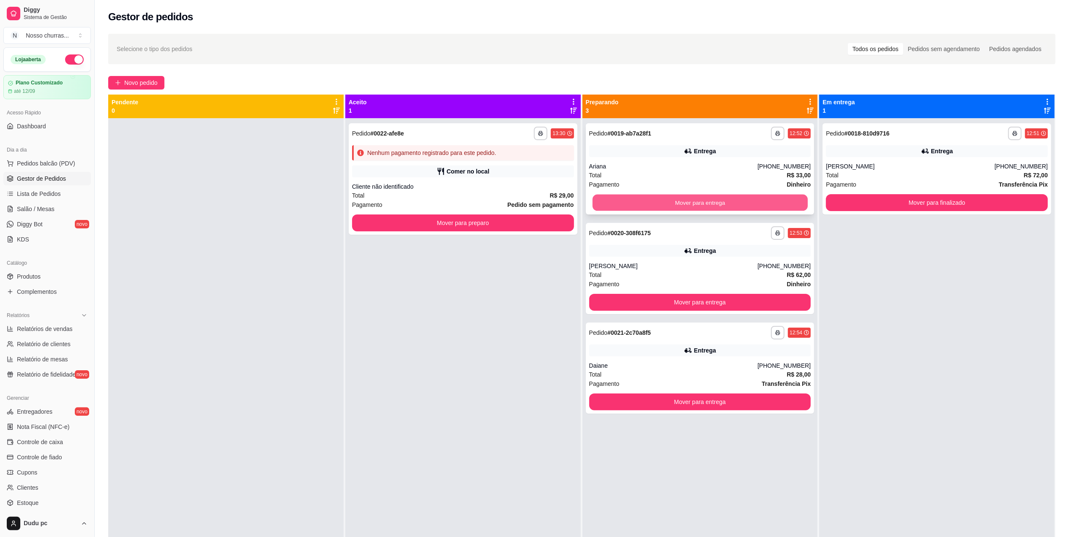
click at [679, 205] on button "Mover para entrega" at bounding box center [699, 203] width 215 height 16
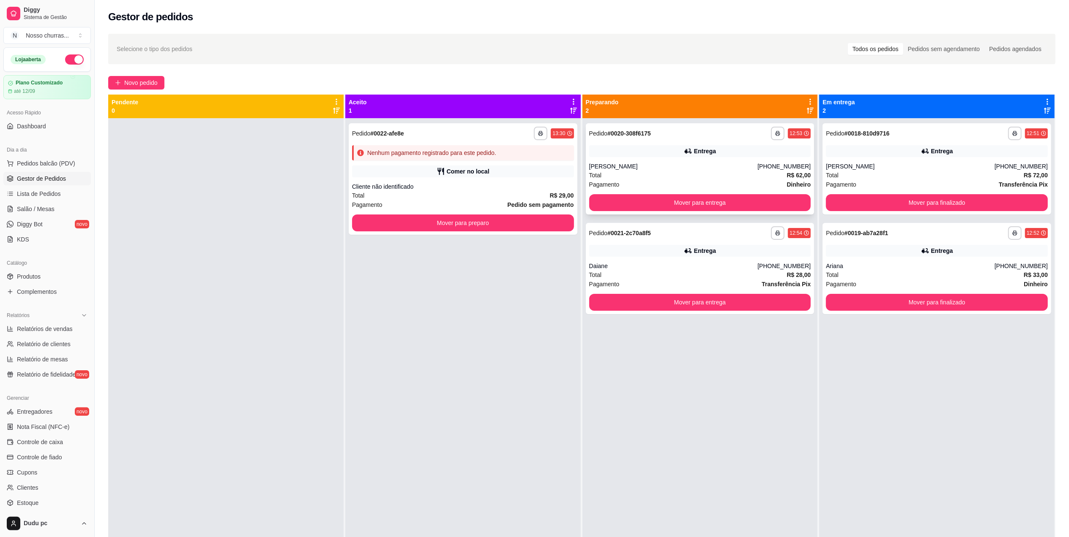
click at [656, 181] on div "Pagamento Dinheiro" at bounding box center [700, 184] width 222 height 9
click at [678, 180] on div "Pagamento Dinheiro" at bounding box center [700, 184] width 222 height 9
click at [518, 224] on button "Mover para preparo" at bounding box center [462, 223] width 215 height 16
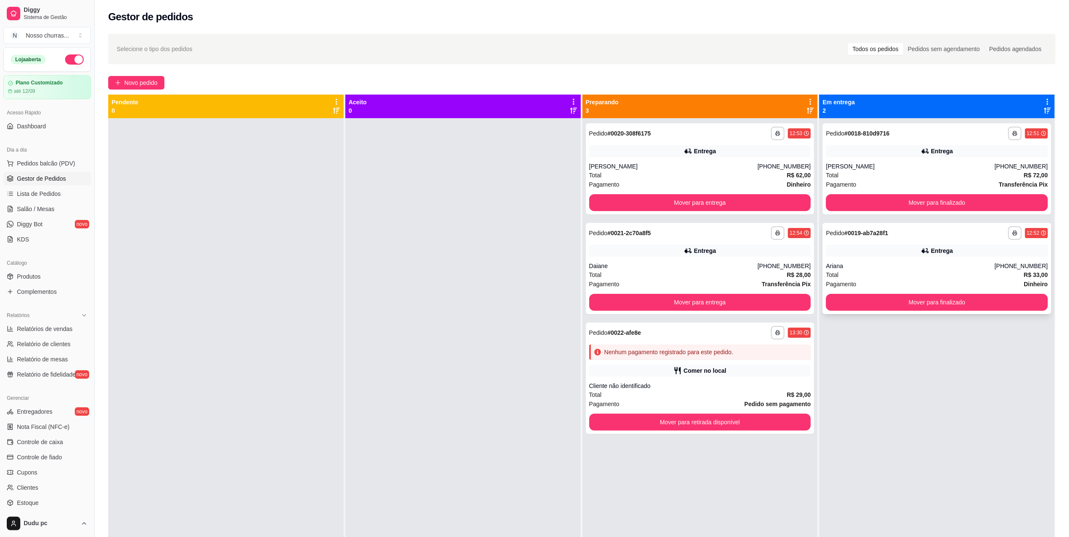
click at [875, 263] on div "Ariana" at bounding box center [910, 266] width 169 height 8
click at [892, 134] on div "**********" at bounding box center [937, 134] width 222 height 14
drag, startPoint x: 759, startPoint y: 203, endPoint x: 677, endPoint y: 166, distance: 90.2
click at [677, 166] on div "[PERSON_NAME]" at bounding box center [673, 166] width 169 height 8
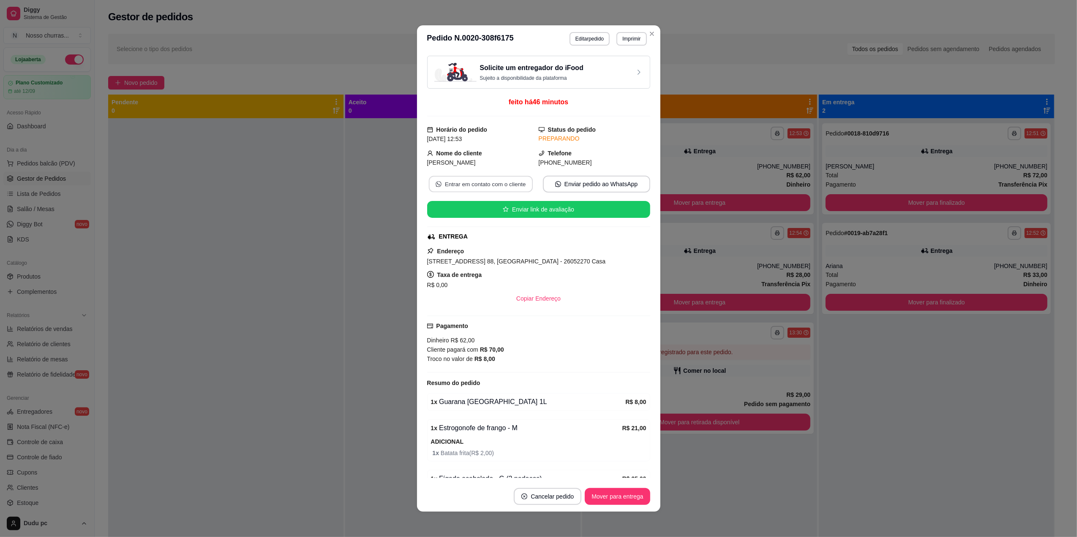
click at [507, 189] on button "Entrar em contato com o cliente" at bounding box center [480, 184] width 104 height 16
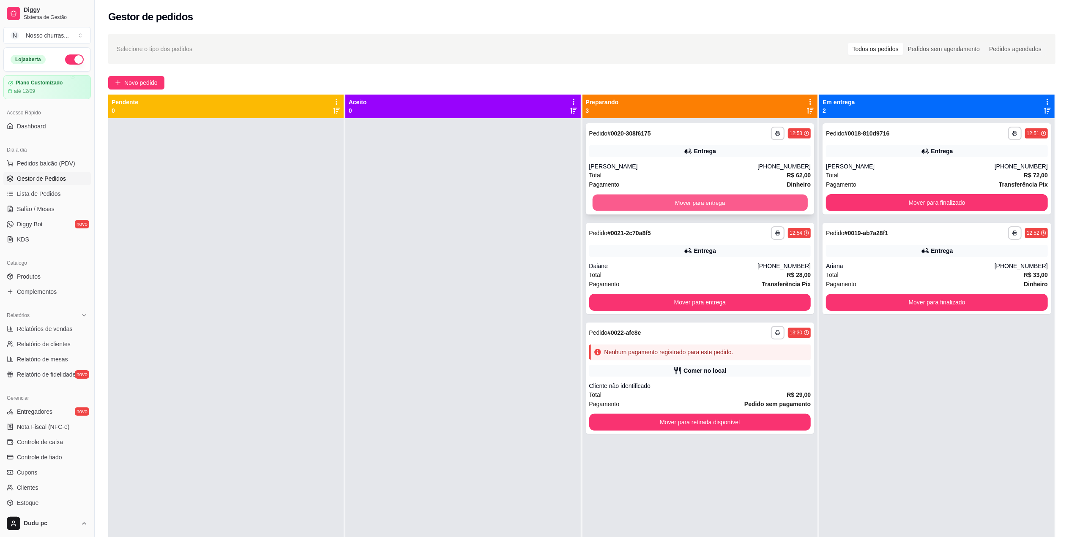
click at [668, 205] on button "Mover para entrega" at bounding box center [699, 203] width 215 height 16
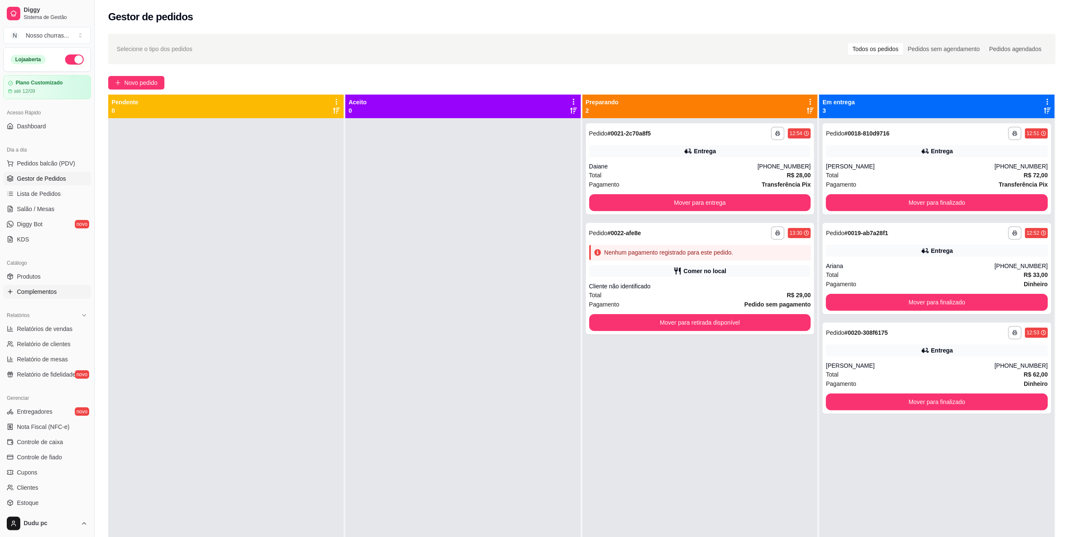
click at [52, 297] on link "Complementos" at bounding box center [46, 292] width 87 height 14
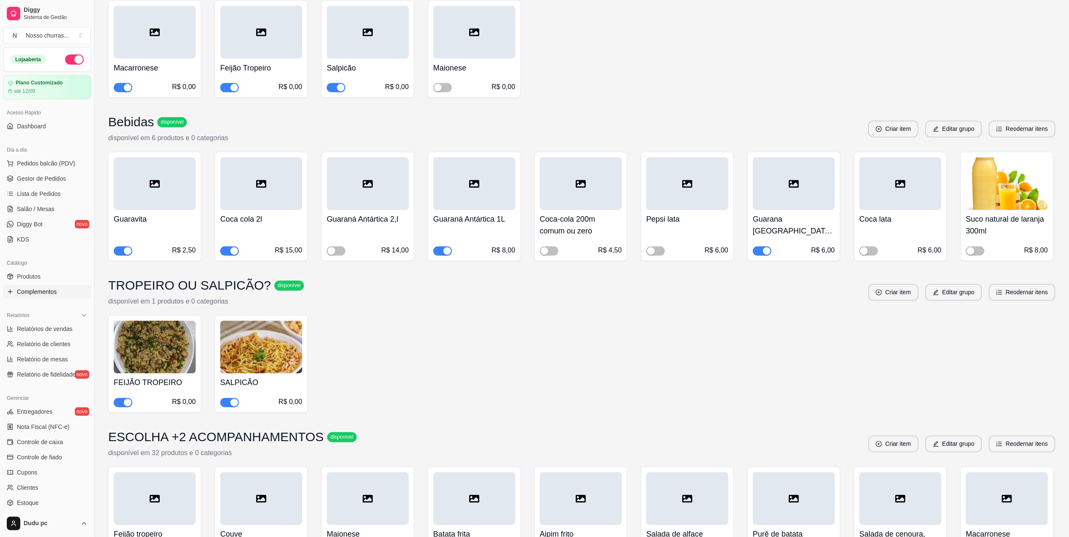
scroll to position [1879, 0]
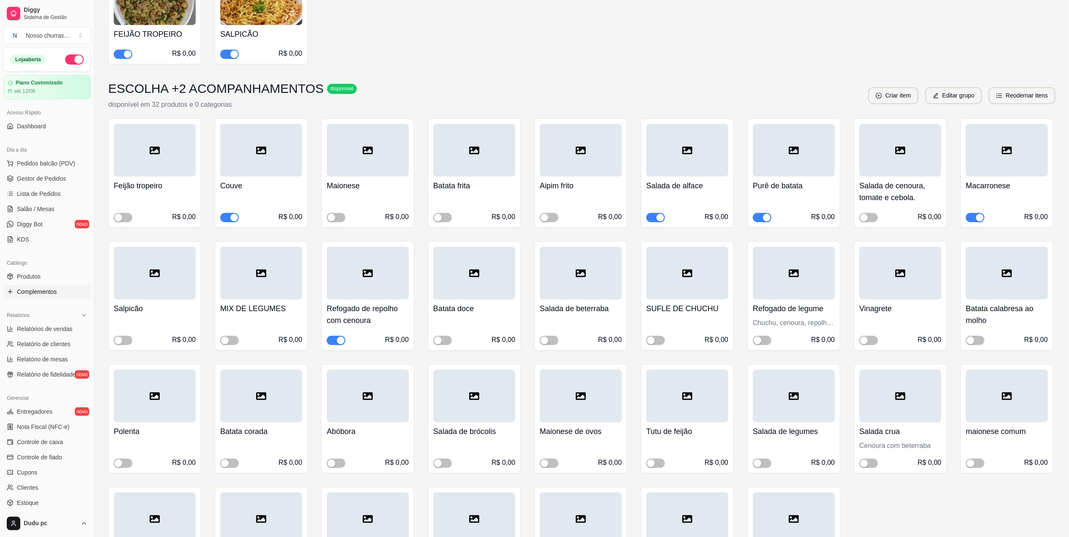
drag, startPoint x: 1077, startPoint y: 433, endPoint x: 519, endPoint y: 33, distance: 686.4
click at [519, 33] on div "FEIJÃO TROPEIRO R$ 0,00 SALPICÃO R$ 0,00" at bounding box center [581, 16] width 947 height 98
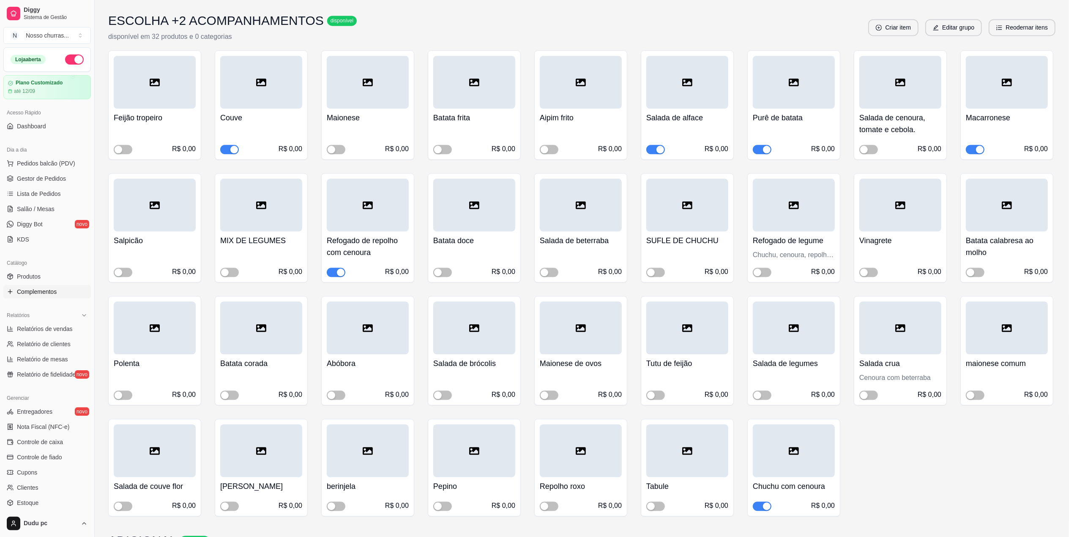
scroll to position [1969, 0]
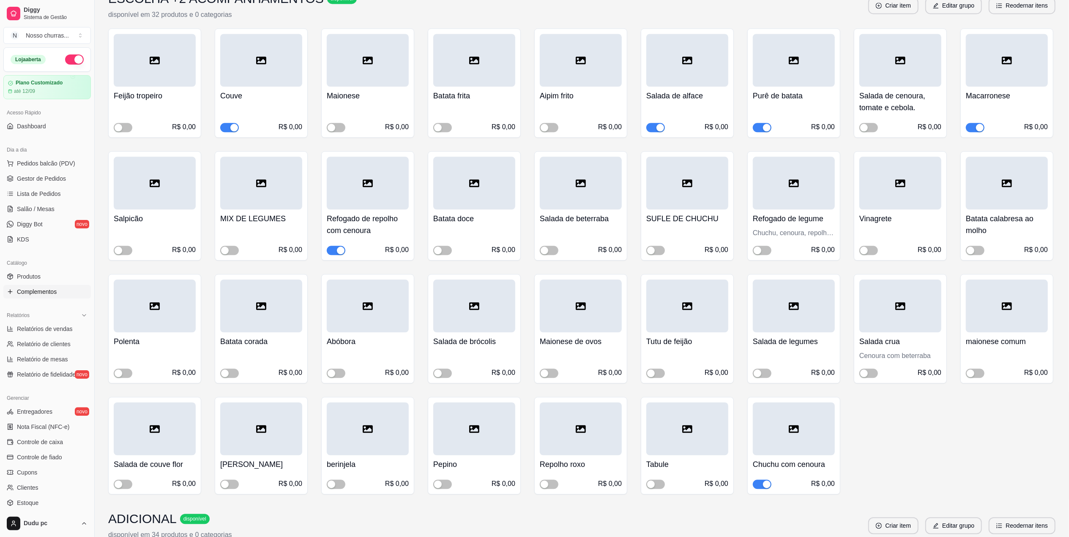
click at [772, 119] on div "R$ 0,00" at bounding box center [794, 121] width 82 height 22
click at [766, 124] on div "button" at bounding box center [767, 128] width 8 height 8
click at [31, 177] on span "Gestor de Pedidos" at bounding box center [41, 179] width 49 height 8
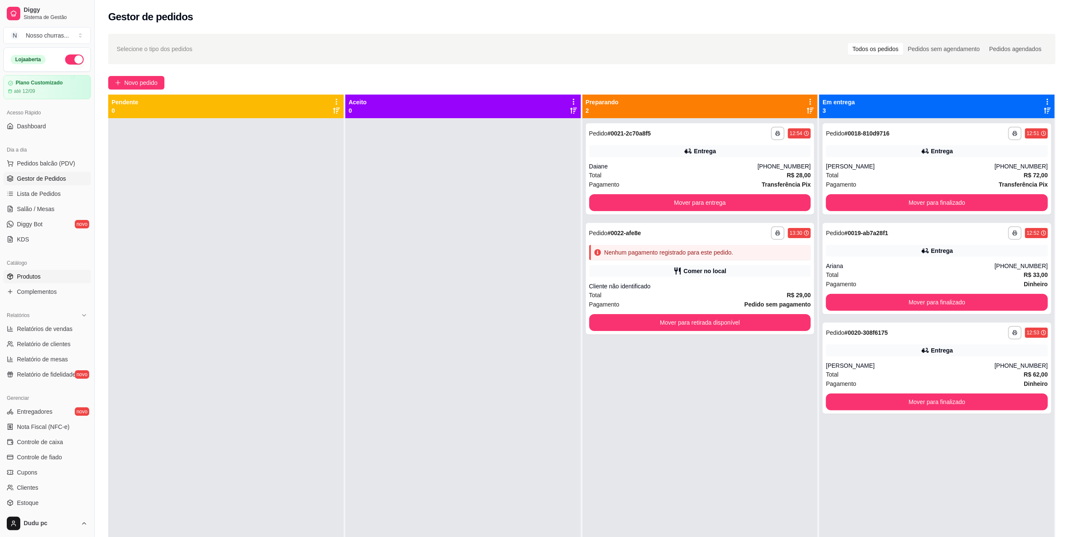
click at [29, 275] on span "Produtos" at bounding box center [29, 277] width 24 height 8
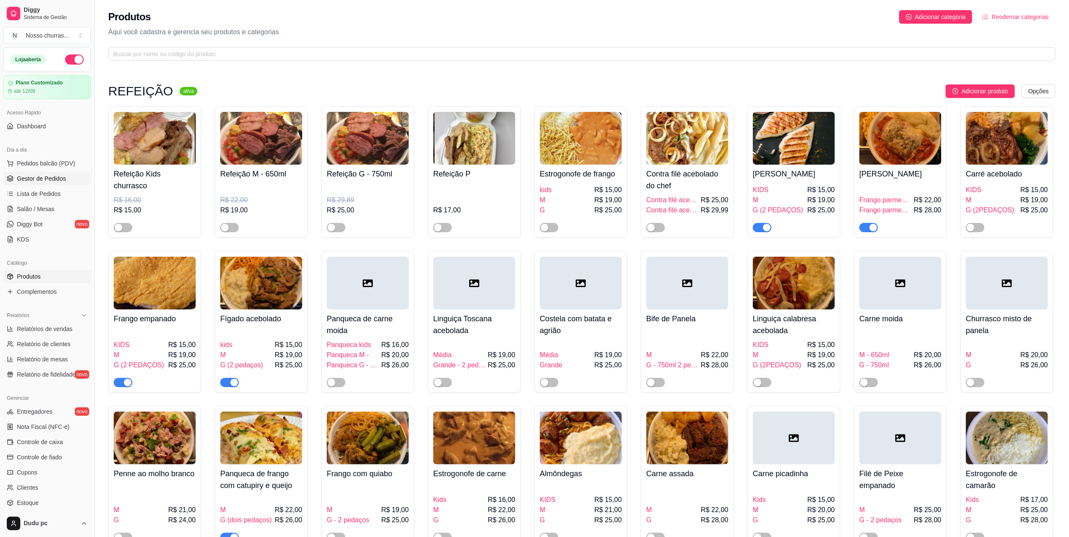
click at [38, 177] on span "Gestor de Pedidos" at bounding box center [41, 179] width 49 height 8
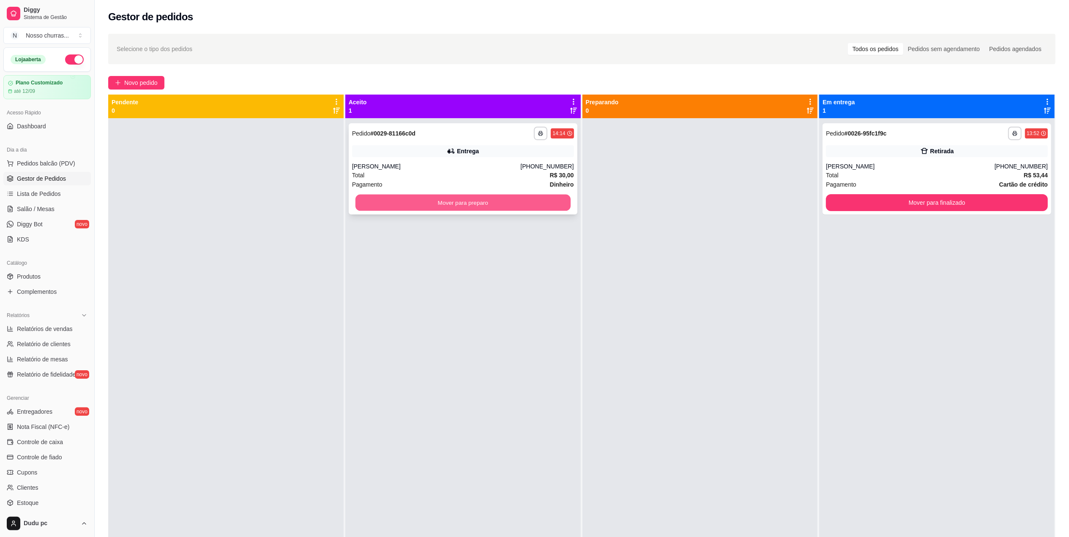
click at [383, 199] on button "Mover para preparo" at bounding box center [462, 203] width 215 height 16
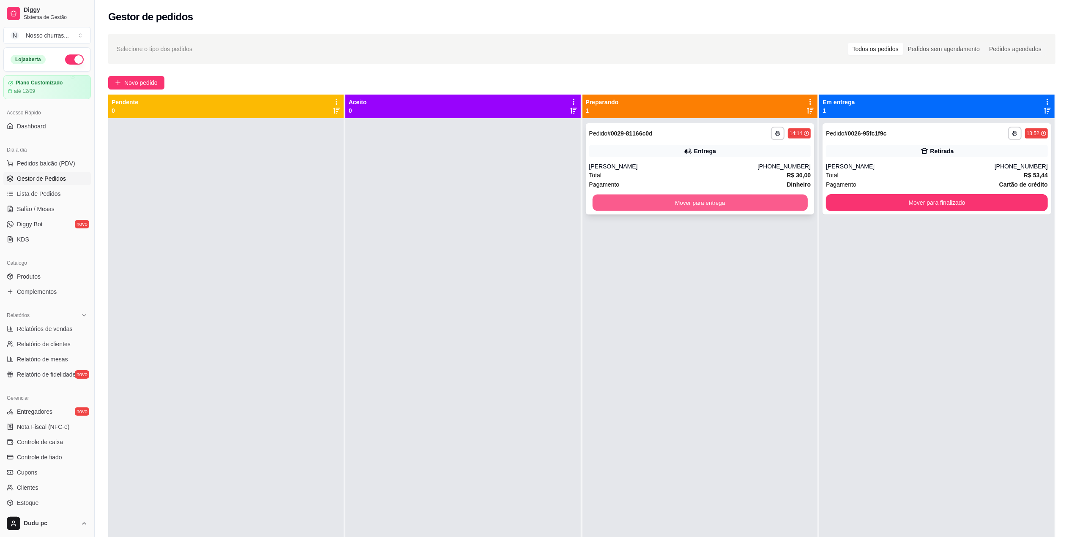
click at [592, 209] on button "Mover para entrega" at bounding box center [699, 203] width 215 height 16
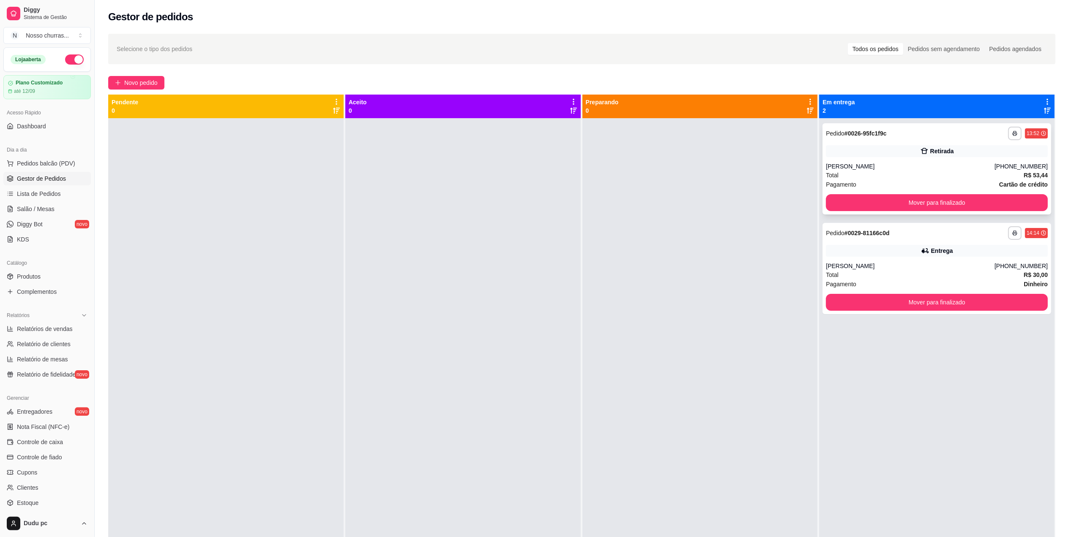
click at [841, 154] on div "Retirada" at bounding box center [937, 151] width 222 height 12
click at [769, 181] on div at bounding box center [699, 386] width 235 height 537
click at [36, 331] on span "Relatórios de vendas" at bounding box center [45, 329] width 56 height 8
select select "ALL"
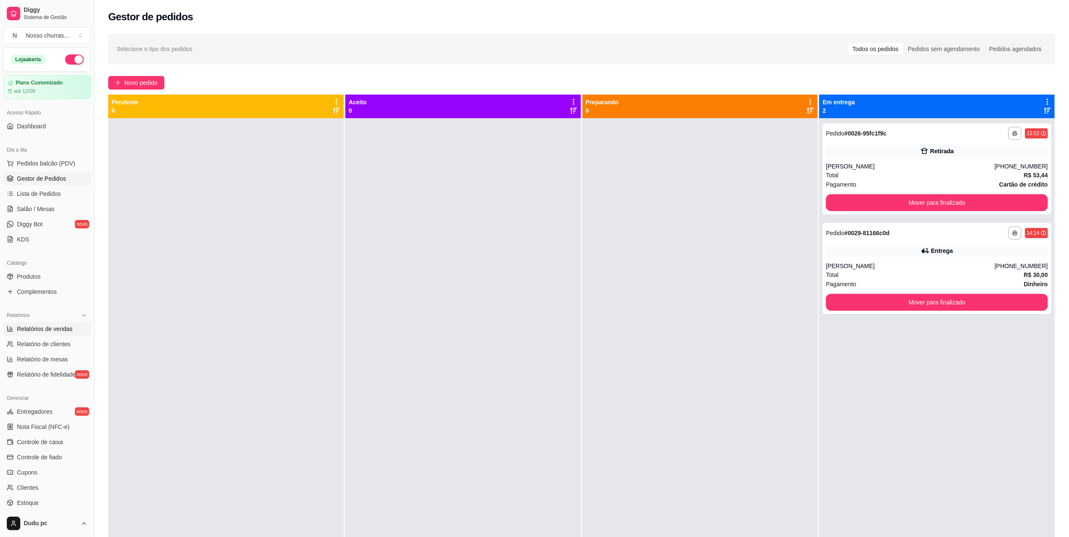
select select "0"
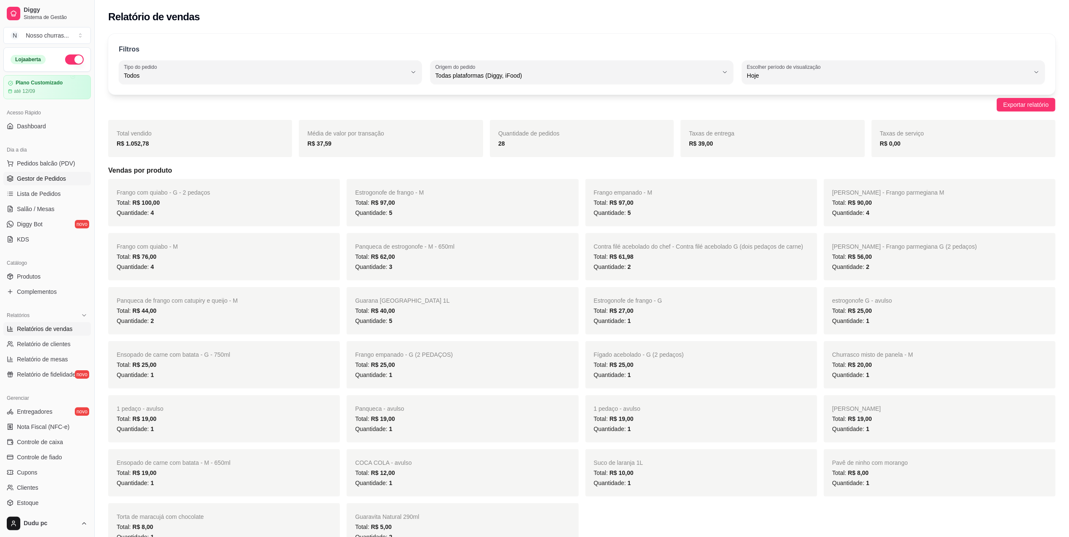
click at [51, 179] on span "Gestor de Pedidos" at bounding box center [41, 179] width 49 height 8
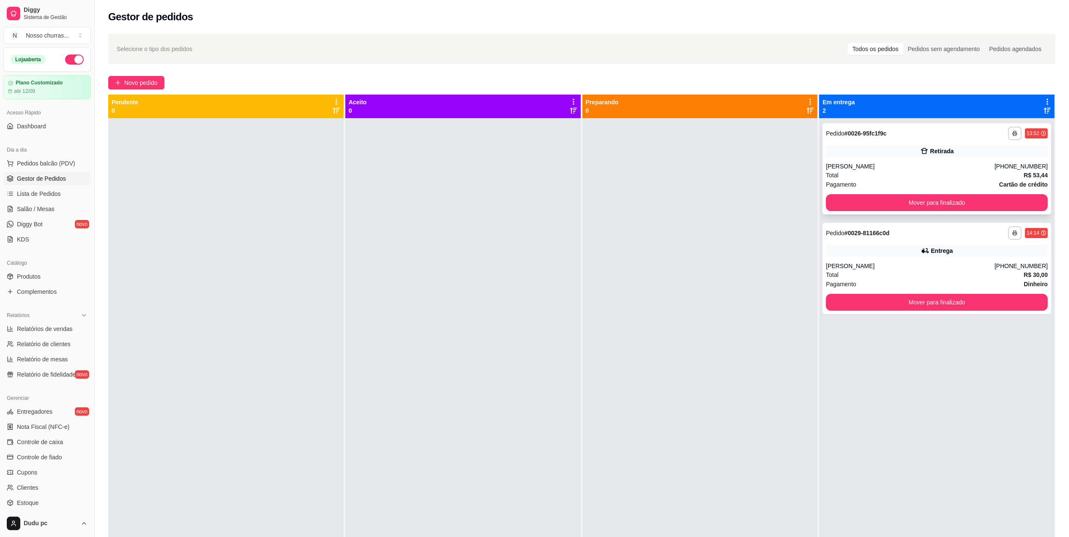
click at [848, 156] on div "Retirada" at bounding box center [937, 151] width 222 height 12
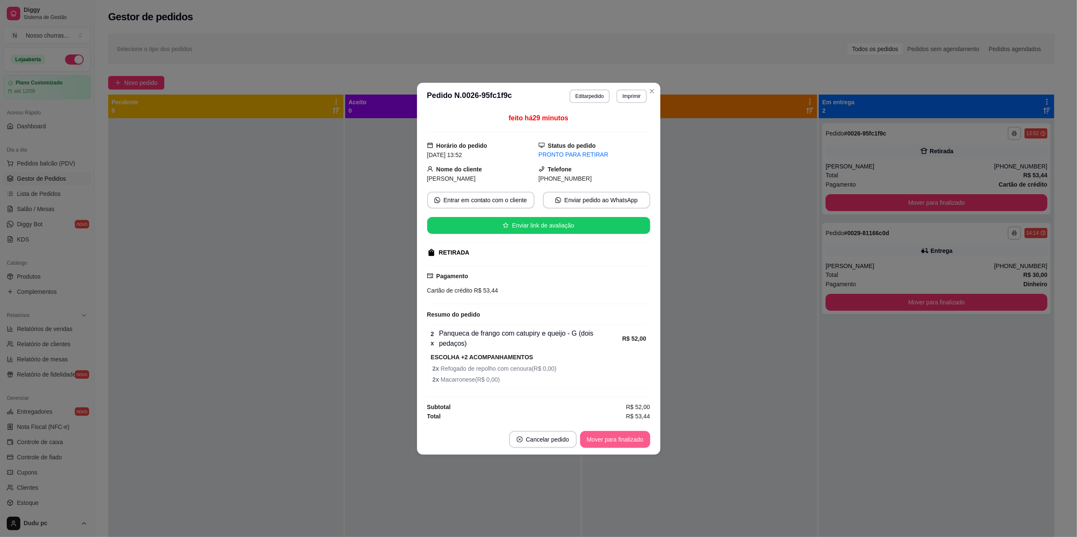
click at [599, 436] on button "Mover para finalizado" at bounding box center [615, 439] width 70 height 17
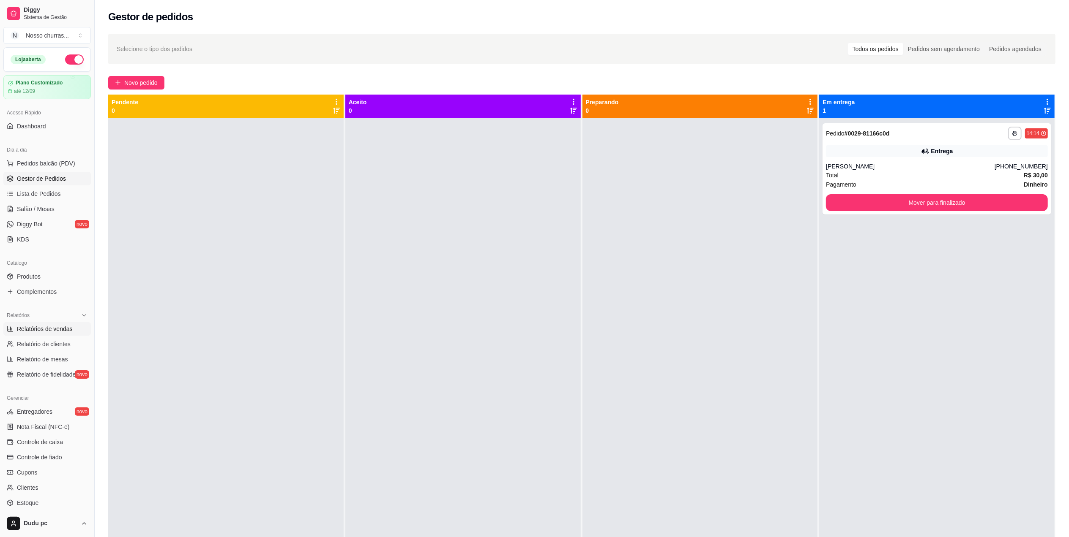
click at [65, 326] on span "Relatórios de vendas" at bounding box center [45, 329] width 56 height 8
select select "ALL"
select select "0"
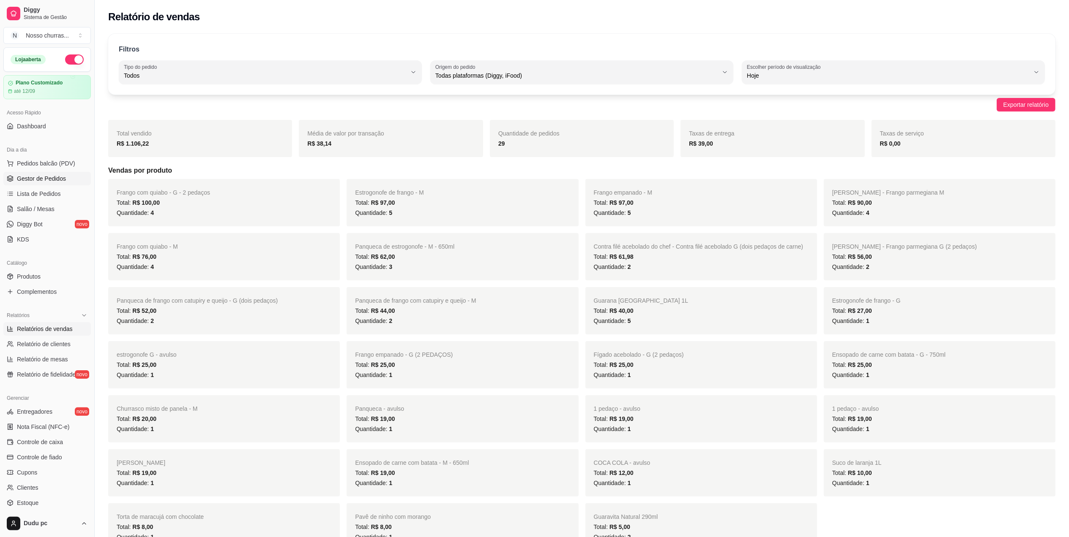
click at [45, 178] on span "Gestor de Pedidos" at bounding box center [41, 179] width 49 height 8
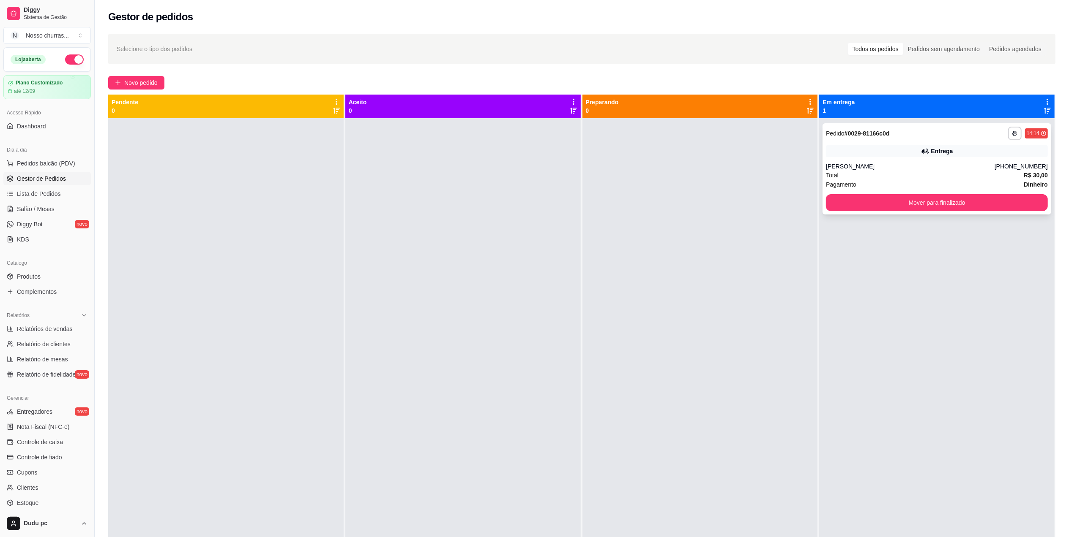
click at [881, 181] on div "Pagamento Dinheiro" at bounding box center [937, 184] width 222 height 9
click at [875, 212] on div "**********" at bounding box center [936, 168] width 229 height 91
click at [866, 207] on button "Mover para finalizado" at bounding box center [936, 203] width 215 height 16
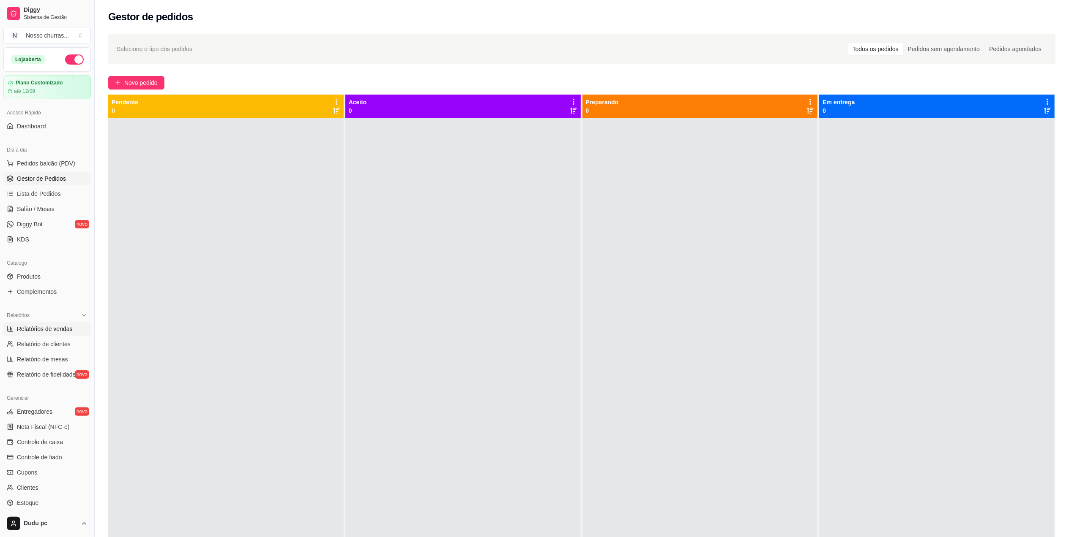
click at [46, 328] on span "Relatórios de vendas" at bounding box center [45, 329] width 56 height 8
select select "ALL"
select select "0"
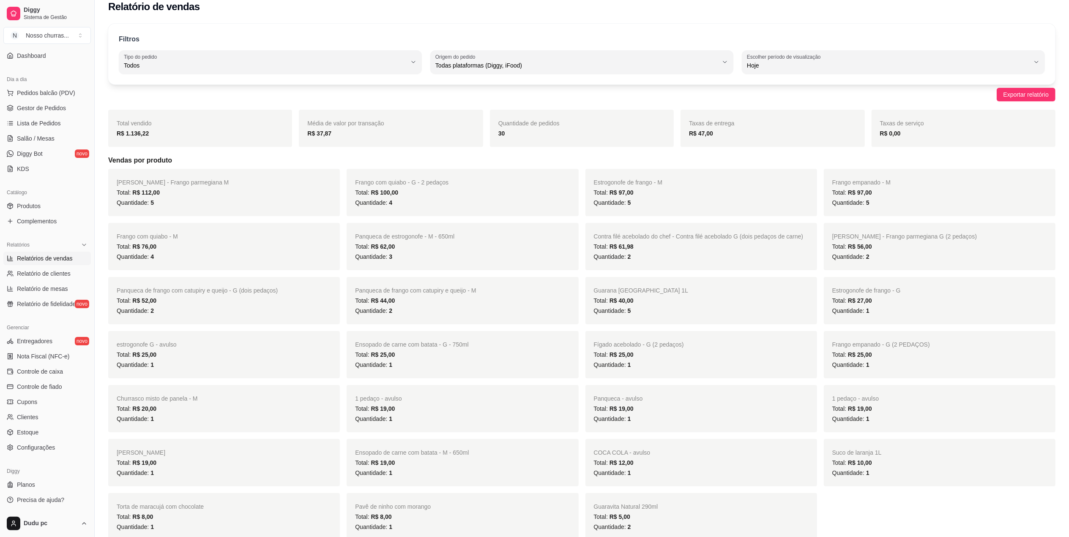
scroll to position [22, 0]
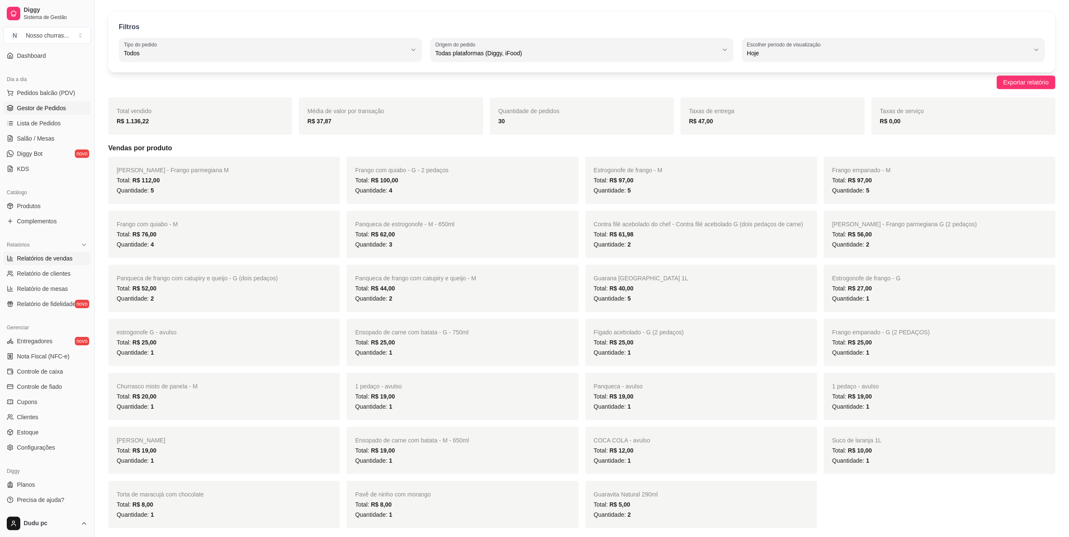
click at [66, 107] on link "Gestor de Pedidos" at bounding box center [46, 108] width 87 height 14
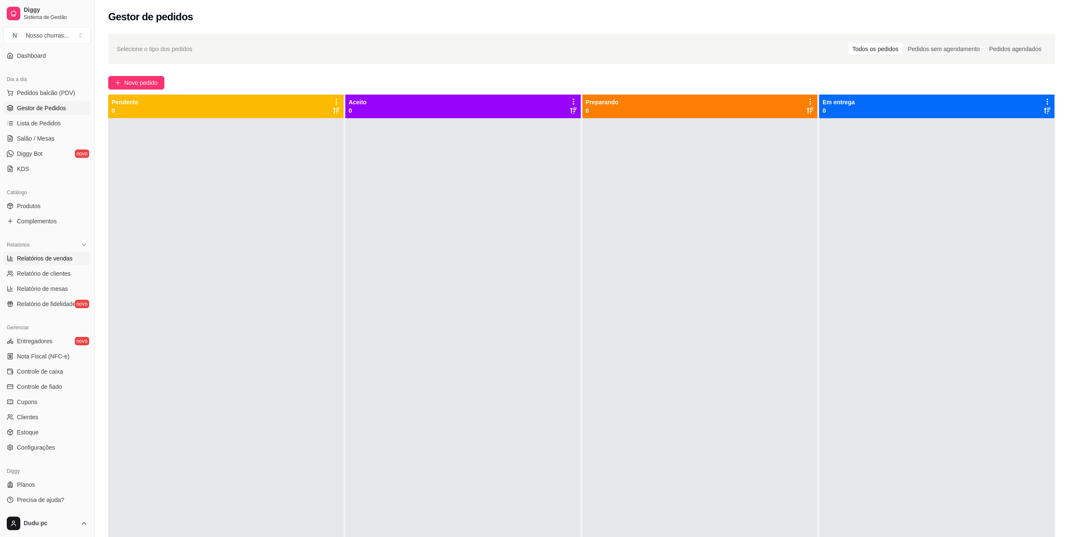
click at [44, 254] on span "Relatórios de vendas" at bounding box center [45, 258] width 56 height 8
select select "ALL"
select select "0"
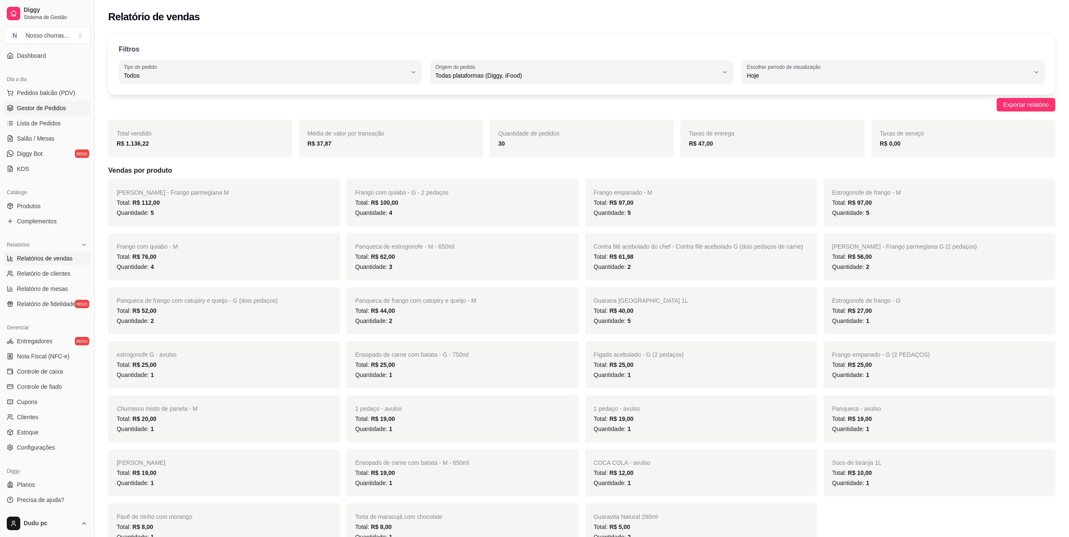
click at [48, 109] on span "Gestor de Pedidos" at bounding box center [41, 108] width 49 height 8
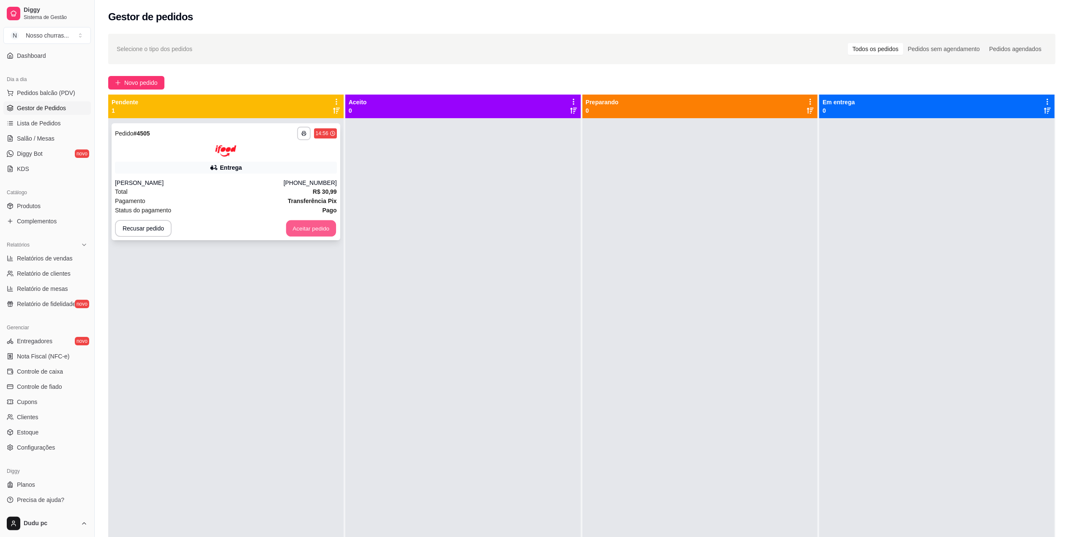
click at [319, 224] on button "Aceitar pedido" at bounding box center [311, 228] width 50 height 16
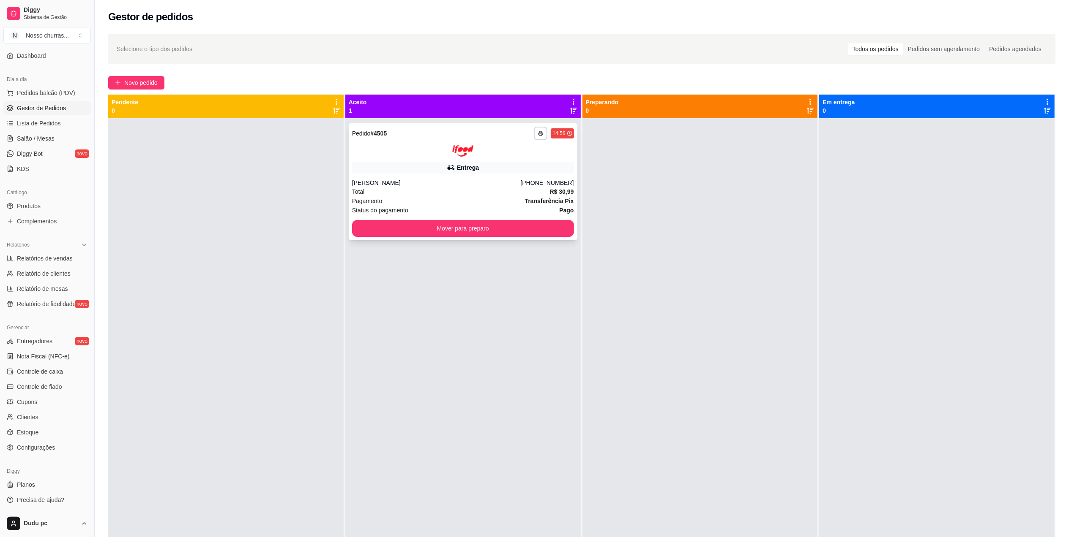
click at [455, 186] on div "Leo Moreira" at bounding box center [436, 183] width 169 height 8
click at [384, 237] on div "Mover para preparo" at bounding box center [463, 228] width 222 height 17
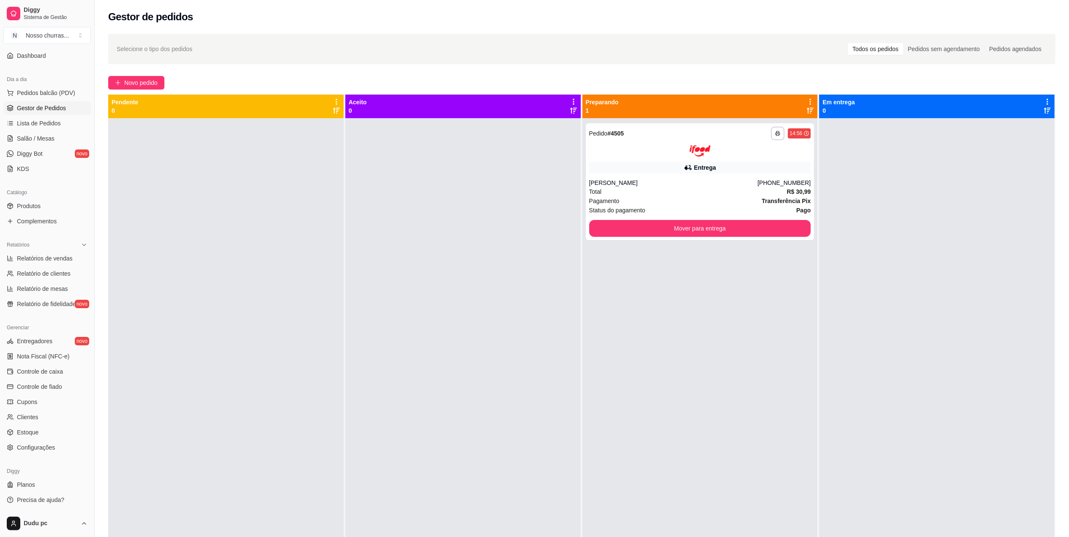
click at [384, 237] on div at bounding box center [462, 386] width 235 height 537
click at [702, 193] on div "Total R$ 30,99" at bounding box center [700, 191] width 222 height 9
click at [40, 127] on span "Lista de Pedidos" at bounding box center [39, 123] width 44 height 8
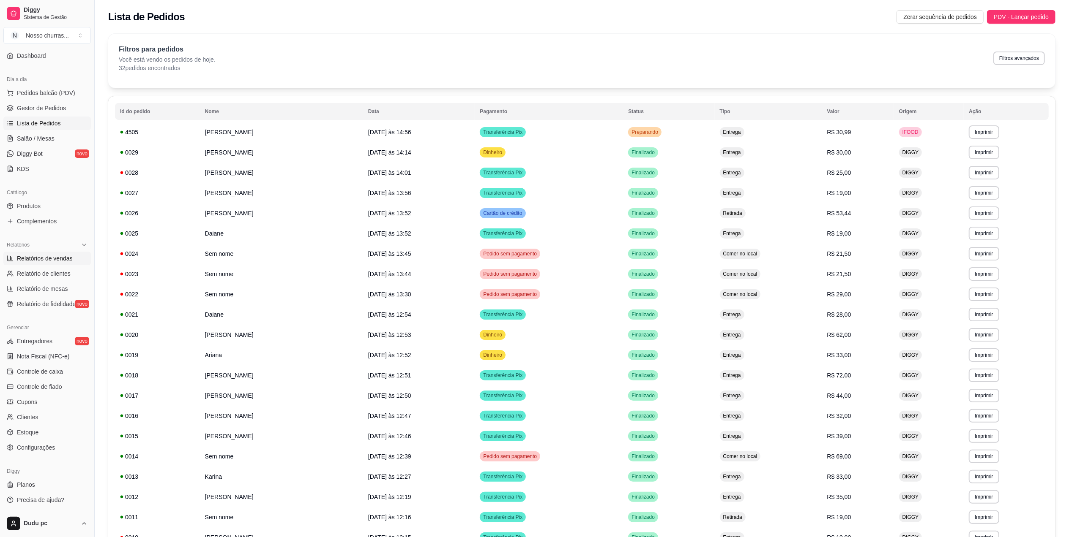
click at [41, 258] on span "Relatórios de vendas" at bounding box center [45, 258] width 56 height 8
select select "ALL"
select select "0"
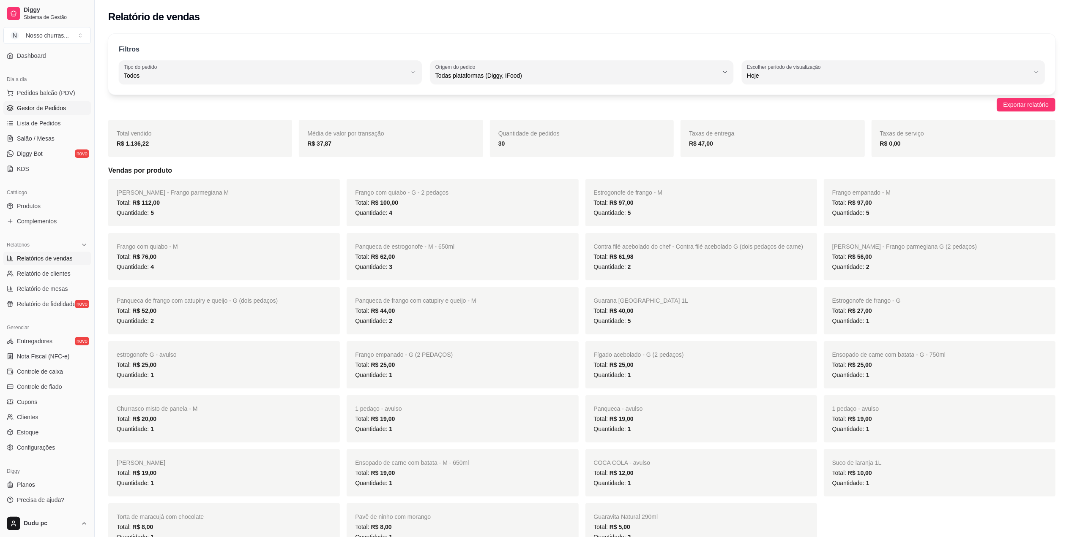
click at [27, 110] on span "Gestor de Pedidos" at bounding box center [41, 108] width 49 height 8
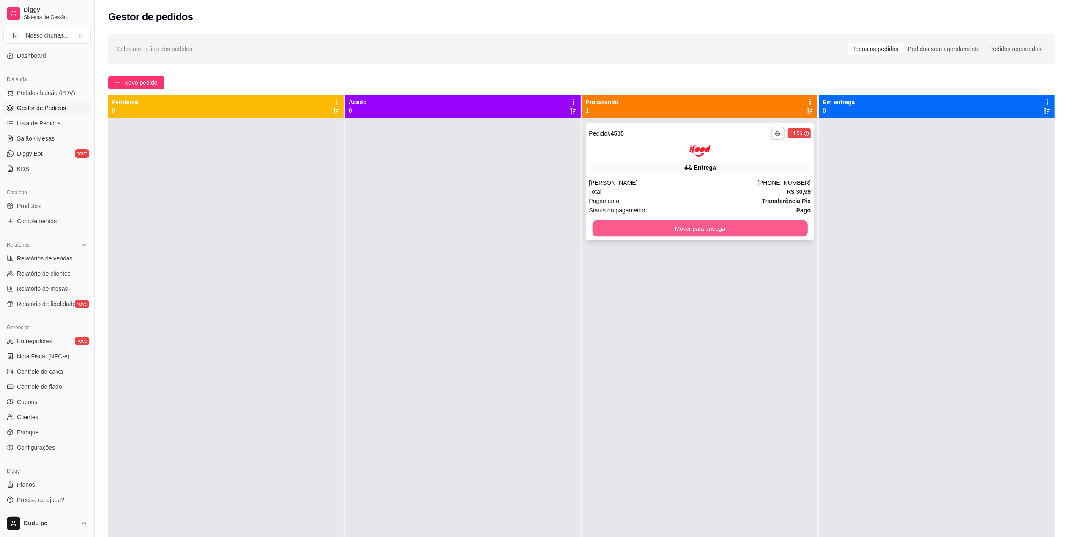
click at [596, 225] on button "Mover para entrega" at bounding box center [699, 228] width 215 height 16
